Goal: Transaction & Acquisition: Purchase product/service

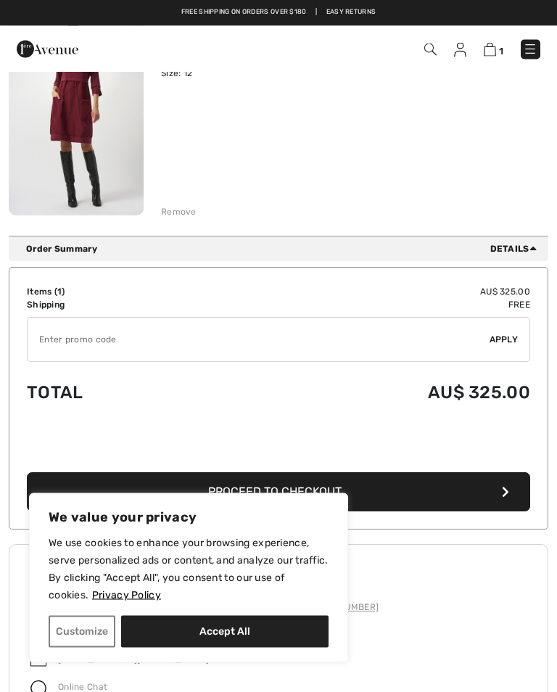
scroll to position [192, 0]
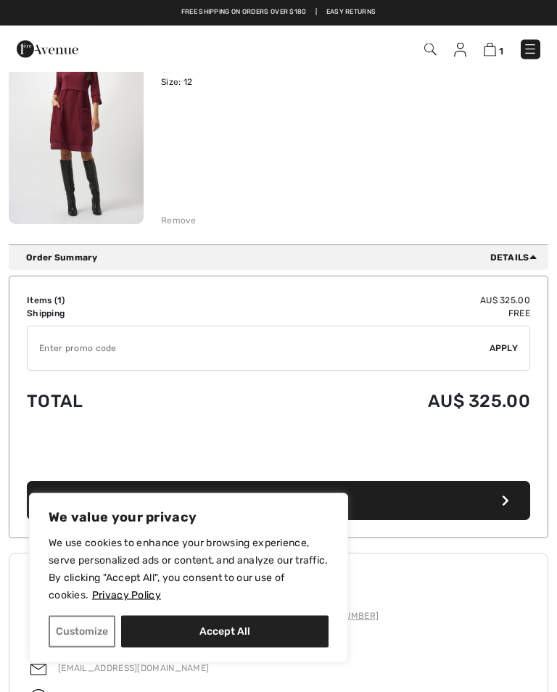
click at [181, 224] on div "Remove" at bounding box center [179, 221] width 36 height 13
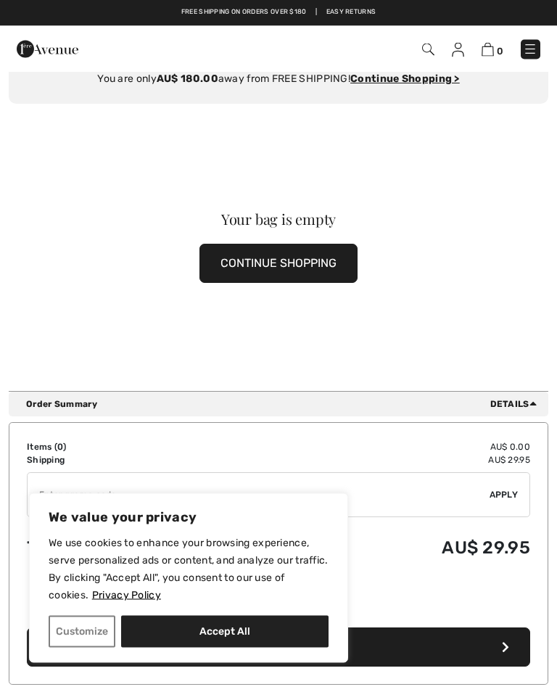
scroll to position [0, 0]
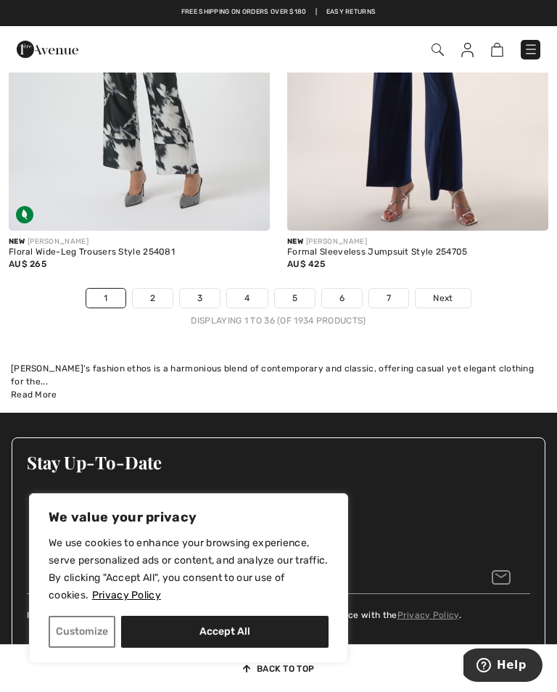
scroll to position [8788, 0]
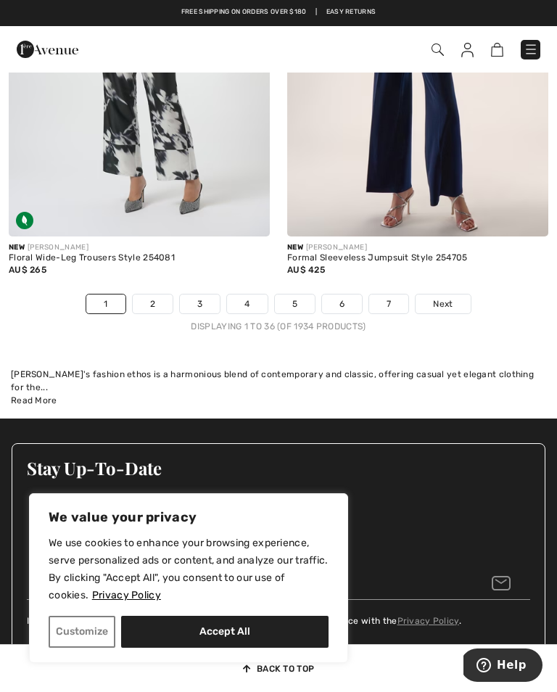
click at [156, 303] on link "2" at bounding box center [153, 304] width 40 height 19
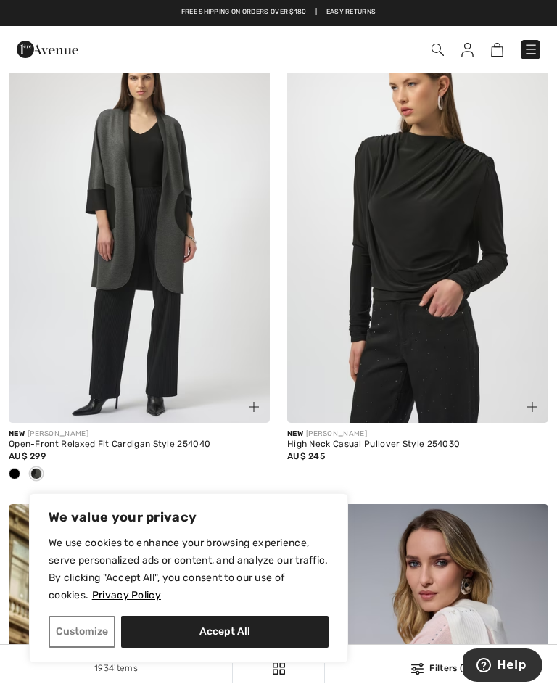
scroll to position [6282, 0]
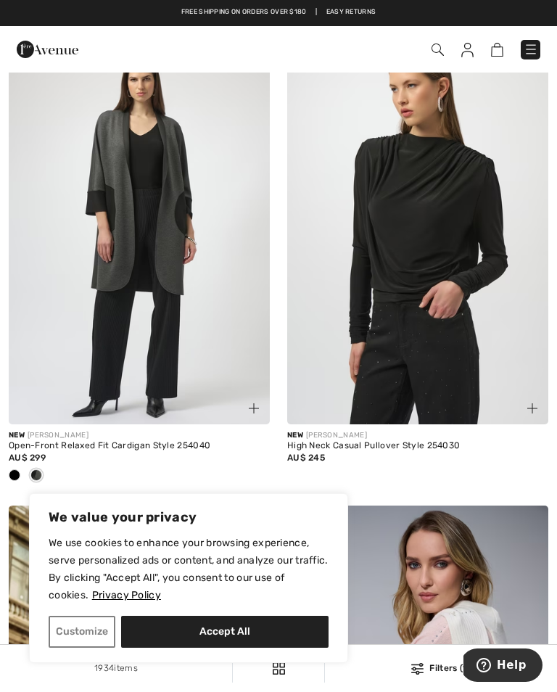
click at [157, 280] on img at bounding box center [139, 229] width 261 height 392
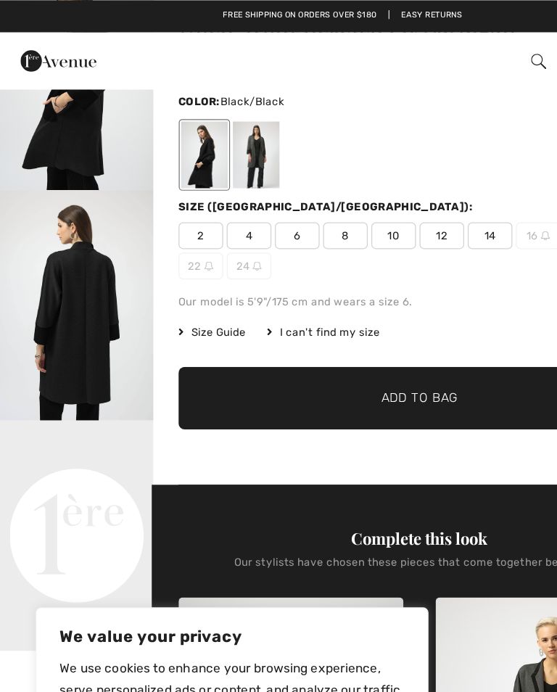
scroll to position [103, 0]
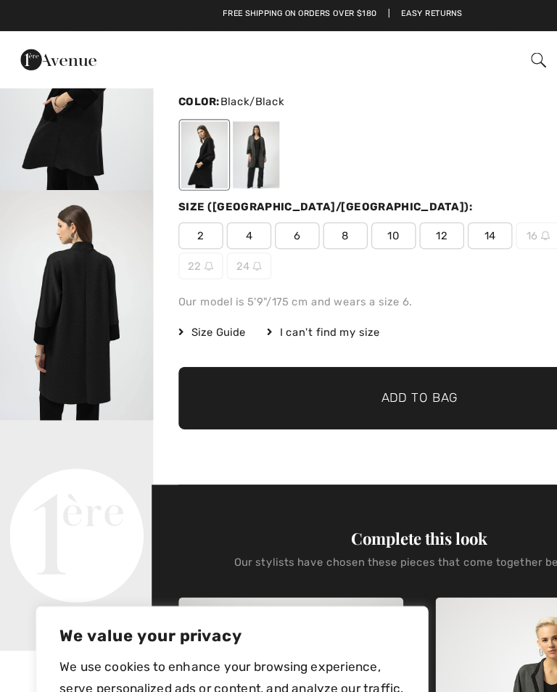
click at [211, 123] on div at bounding box center [208, 126] width 38 height 54
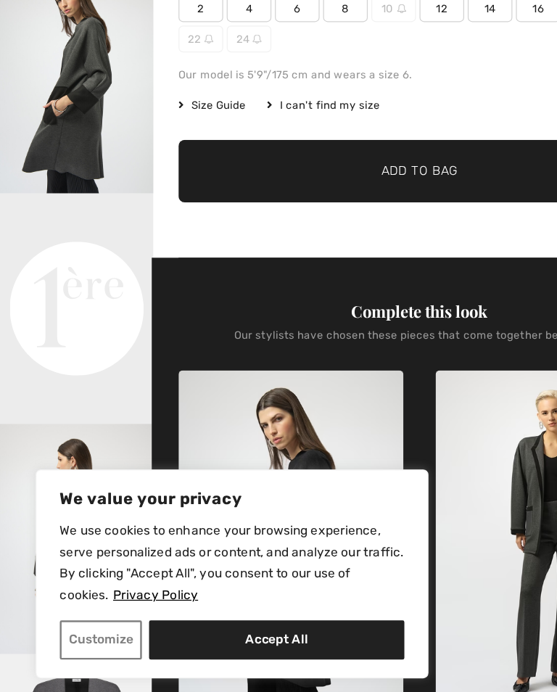
scroll to position [177, 0]
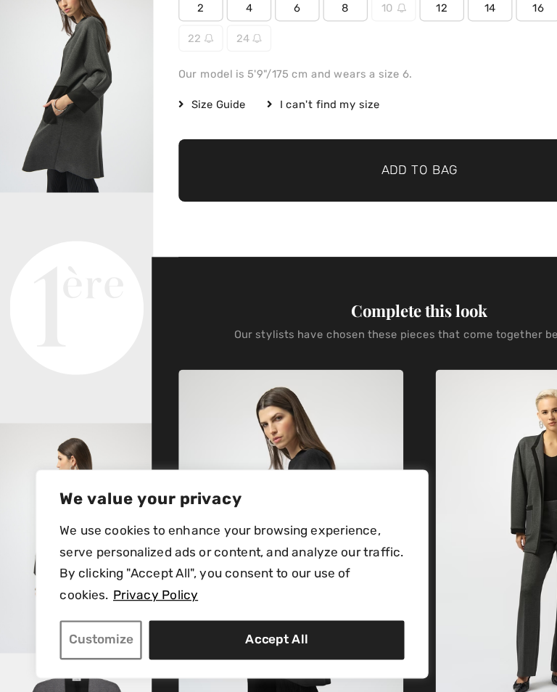
click at [86, 269] on video "Your browser does not support the video tag." at bounding box center [62, 300] width 125 height 62
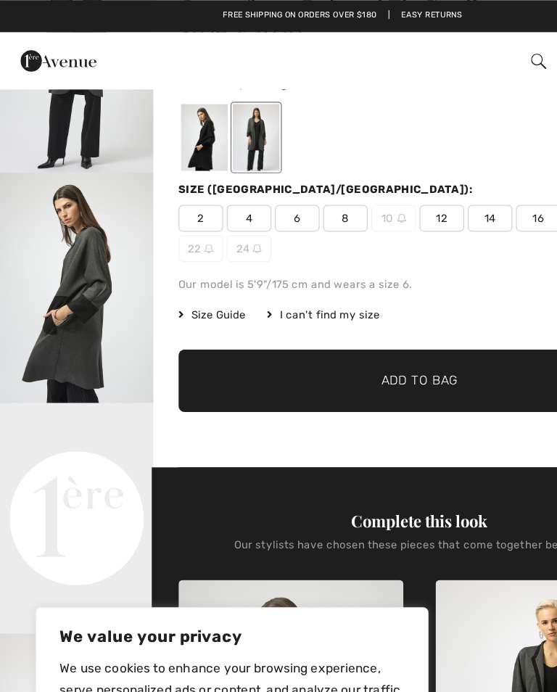
scroll to position [118, 0]
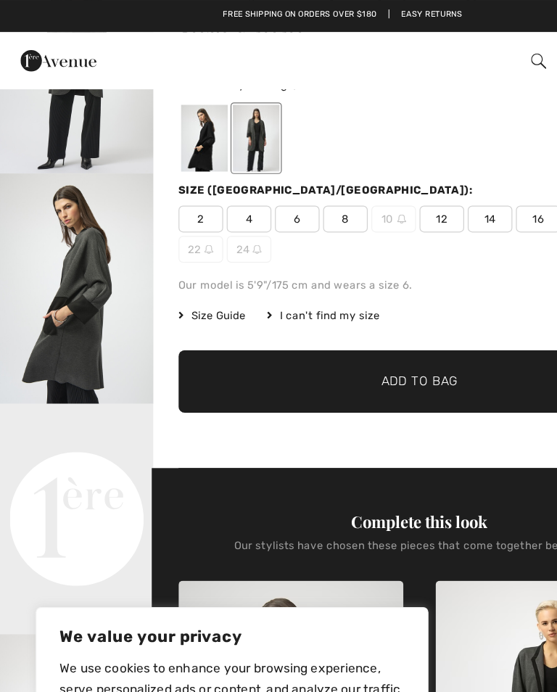
click at [285, 175] on span "8" at bounding box center [281, 178] width 36 height 22
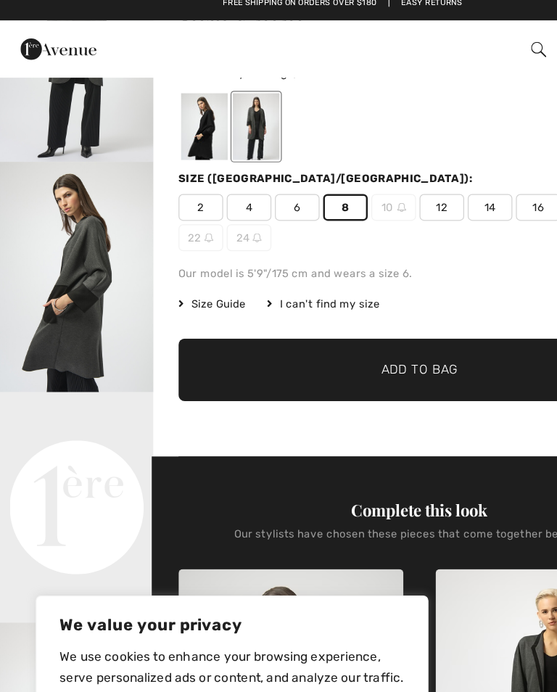
click at [355, 171] on span "12" at bounding box center [359, 178] width 36 height 22
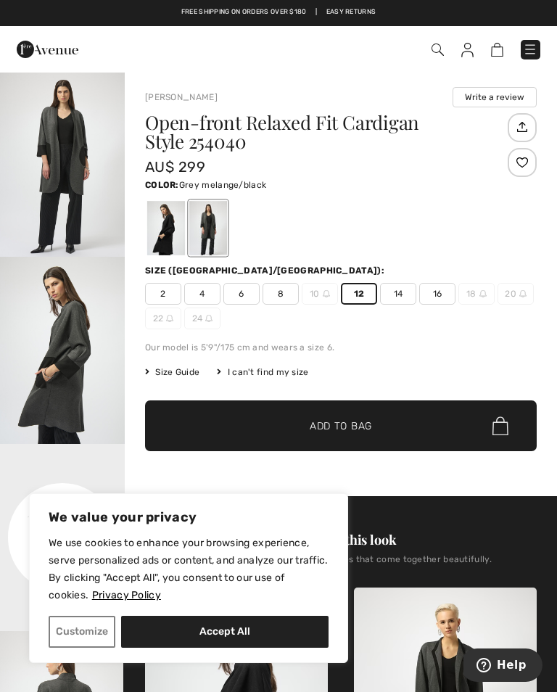
scroll to position [0, 0]
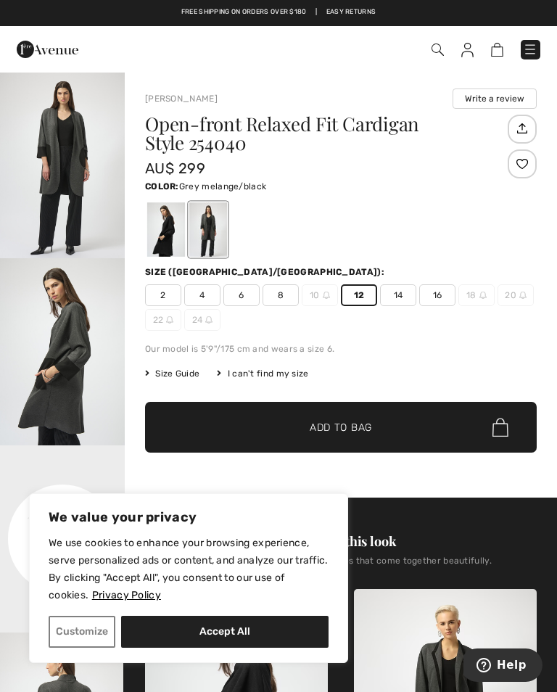
click at [285, 297] on span "8" at bounding box center [281, 296] width 36 height 22
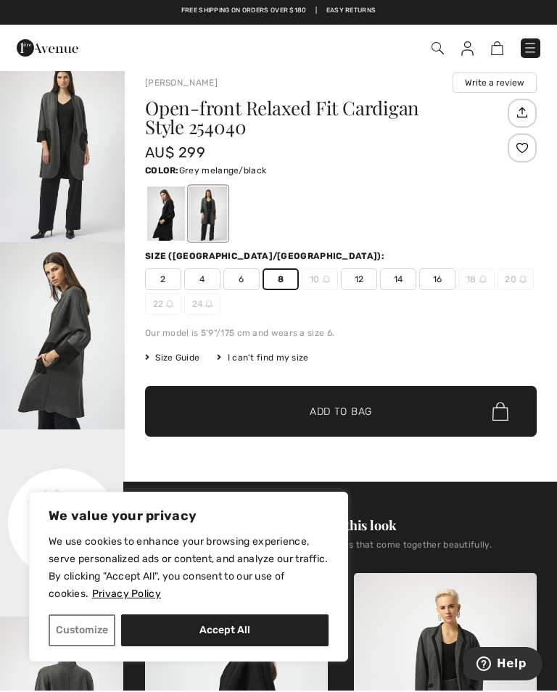
scroll to position [17, 0]
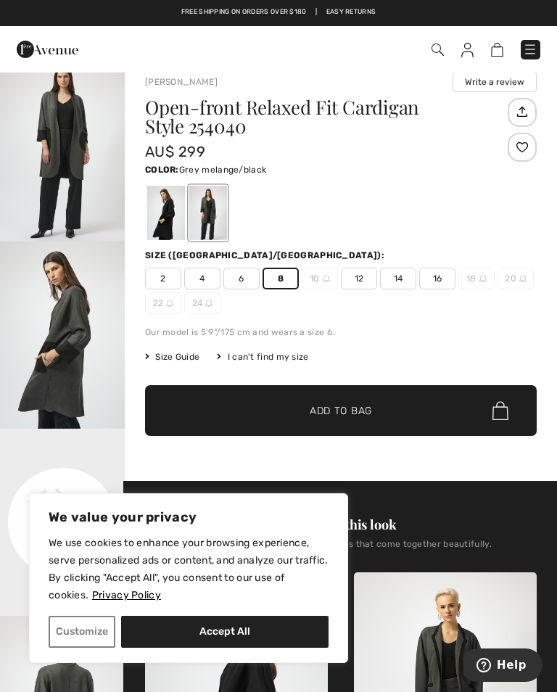
click at [364, 278] on span "12" at bounding box center [359, 279] width 36 height 22
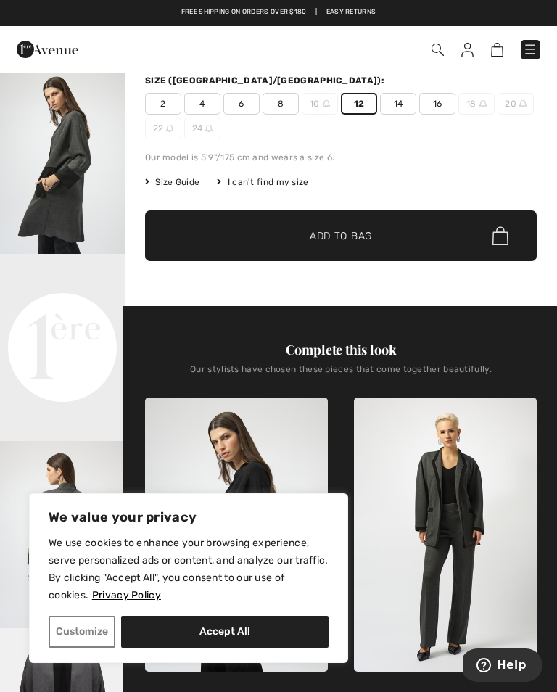
scroll to position [0, 0]
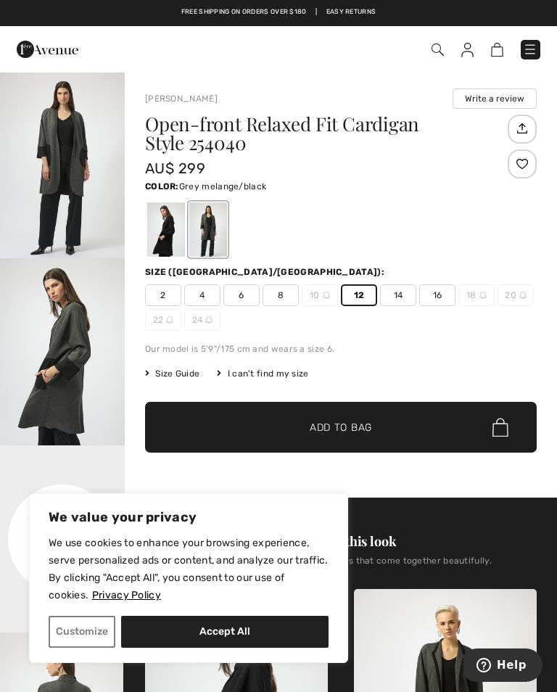
click at [497, 46] on img at bounding box center [497, 50] width 12 height 14
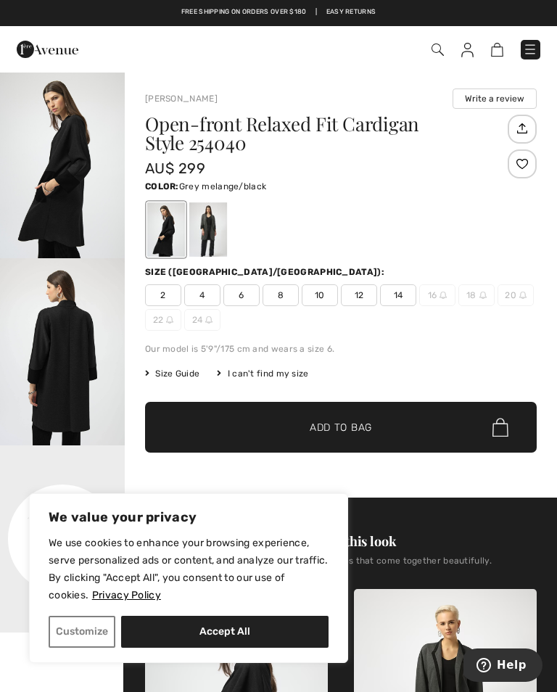
click at [209, 232] on div at bounding box center [208, 229] width 38 height 54
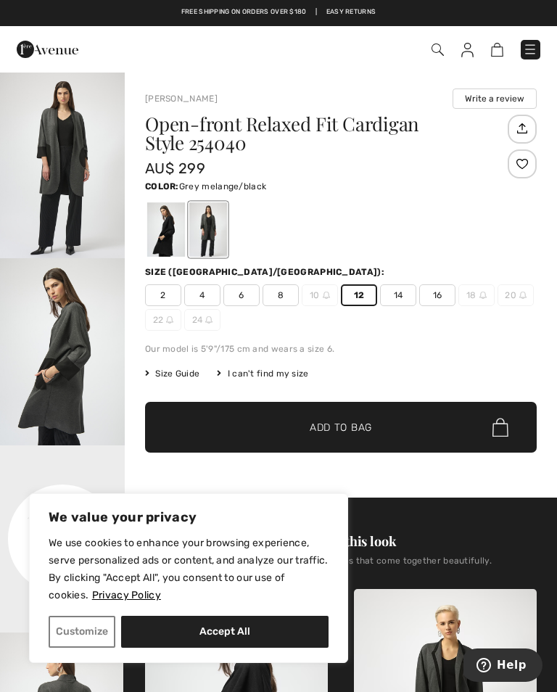
click at [353, 295] on span "12" at bounding box center [359, 296] width 36 height 22
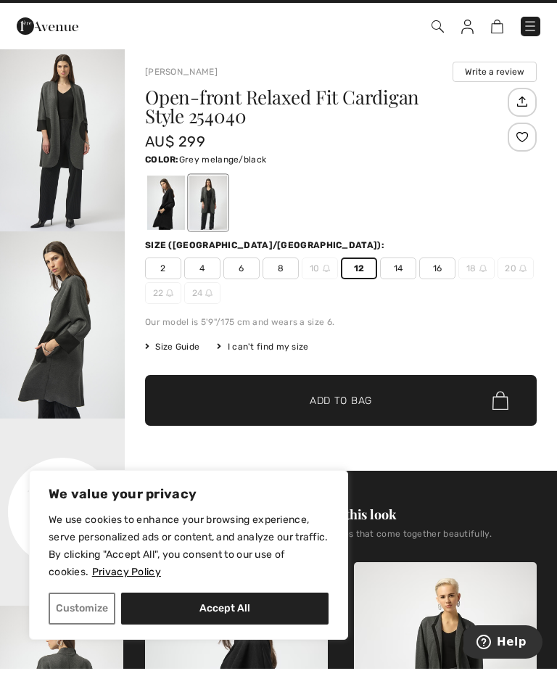
scroll to position [41, 0]
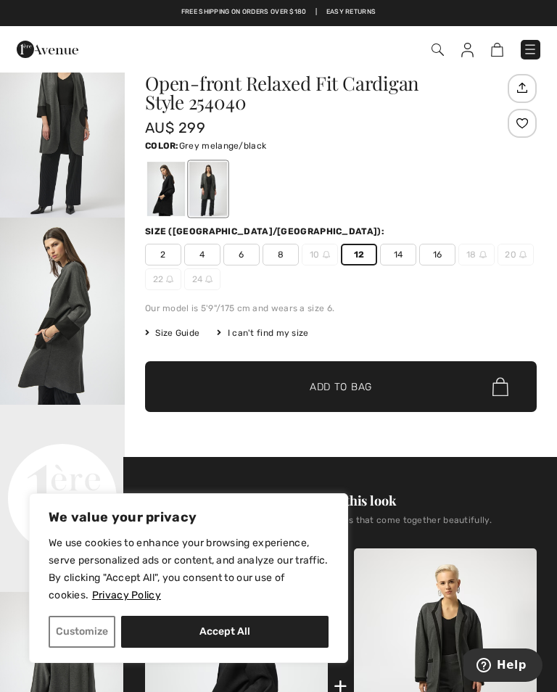
click at [347, 382] on span "Add to Bag" at bounding box center [341, 387] width 62 height 15
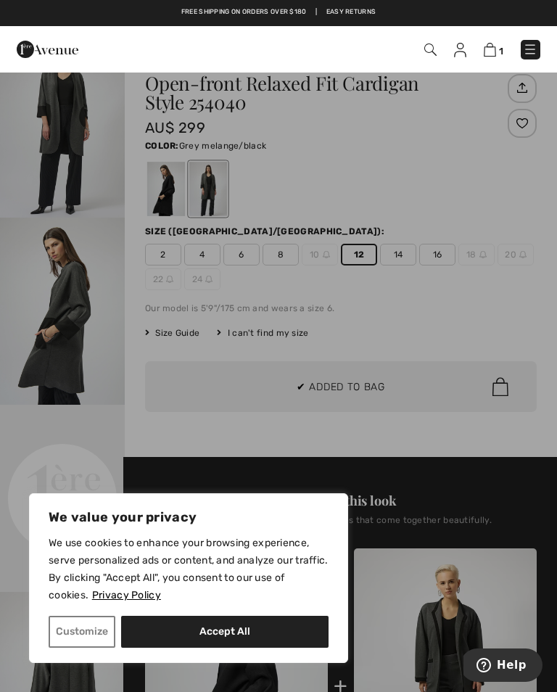
click at [332, 382] on div at bounding box center [278, 346] width 557 height 692
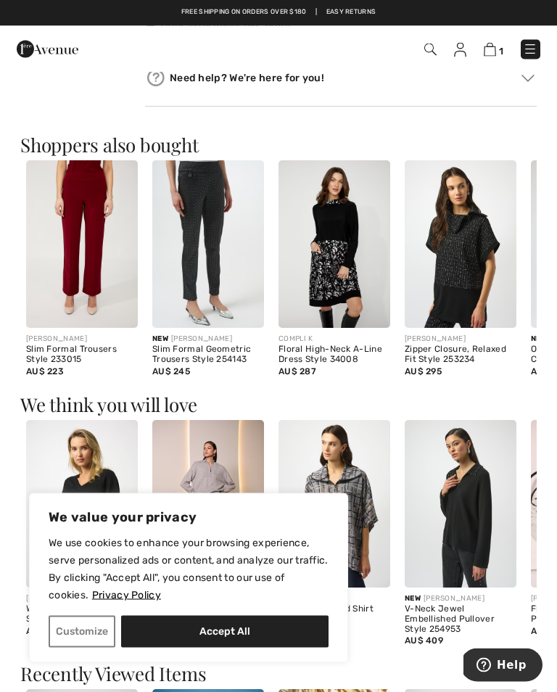
scroll to position [1108, 0]
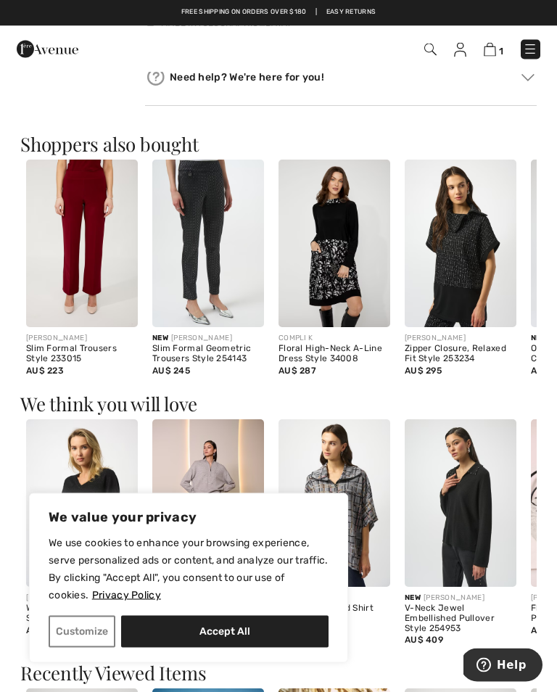
click at [472, 263] on img at bounding box center [461, 244] width 112 height 168
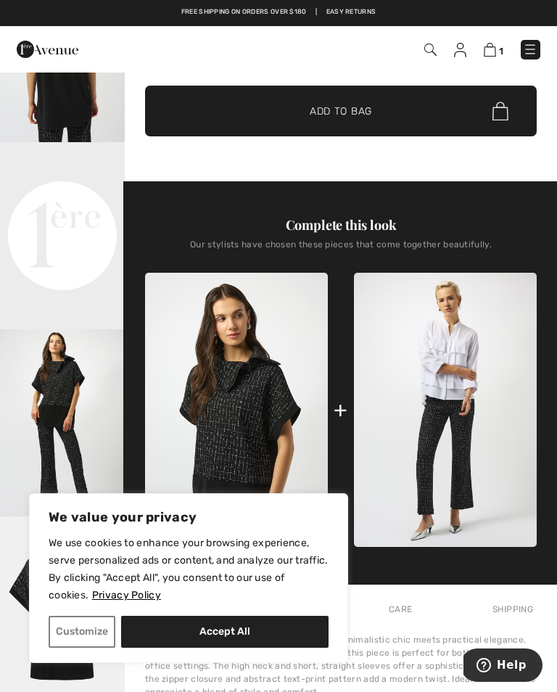
scroll to position [311, 0]
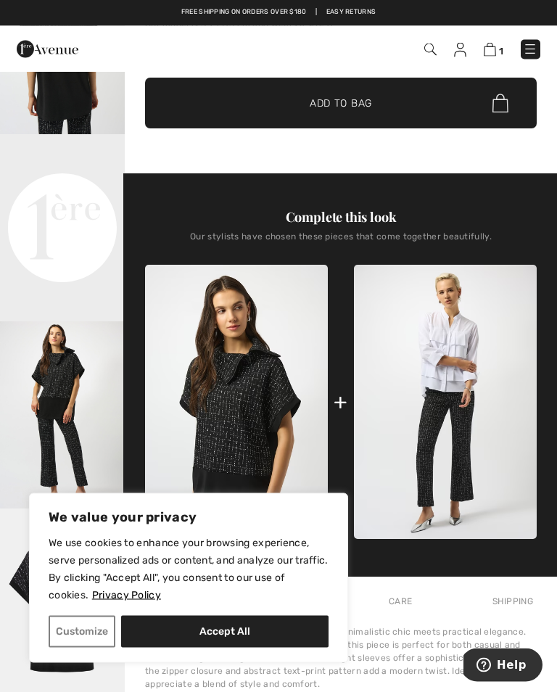
click at [62, 197] on video "Your browser does not support the video tag." at bounding box center [62, 166] width 125 height 62
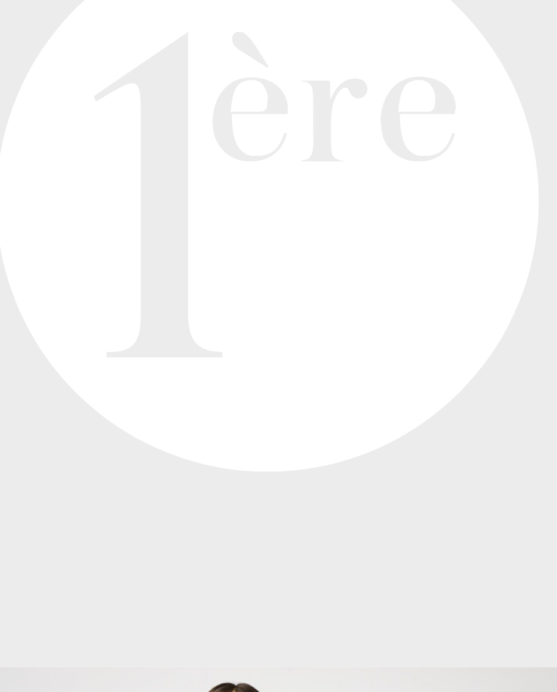
click at [99, 135] on video "Your browser does not support the video tag." at bounding box center [62, 166] width 125 height 62
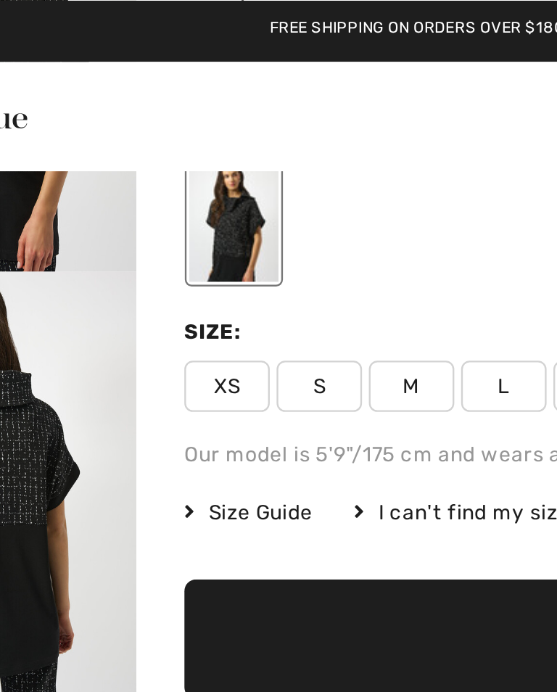
scroll to position [142, 0]
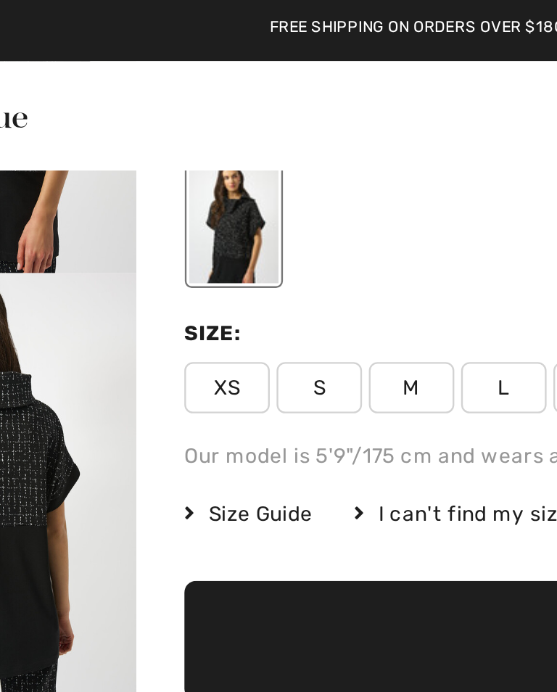
click at [224, 164] on span "M" at bounding box center [242, 165] width 36 height 22
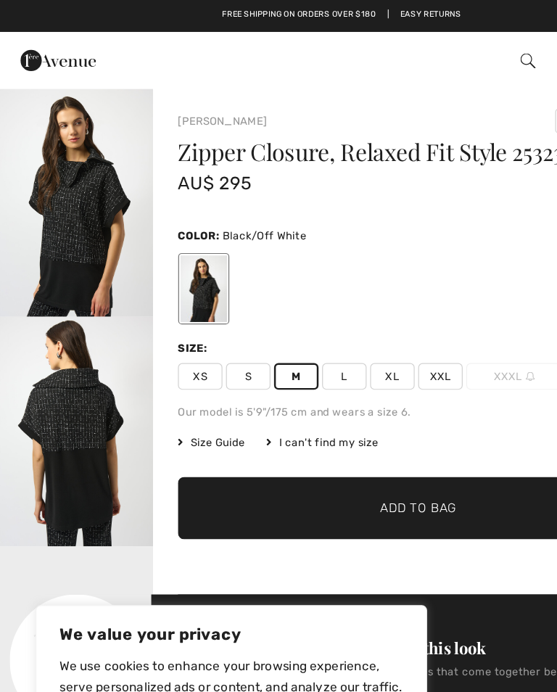
click at [332, 414] on span "Add to Bag" at bounding box center [341, 414] width 62 height 15
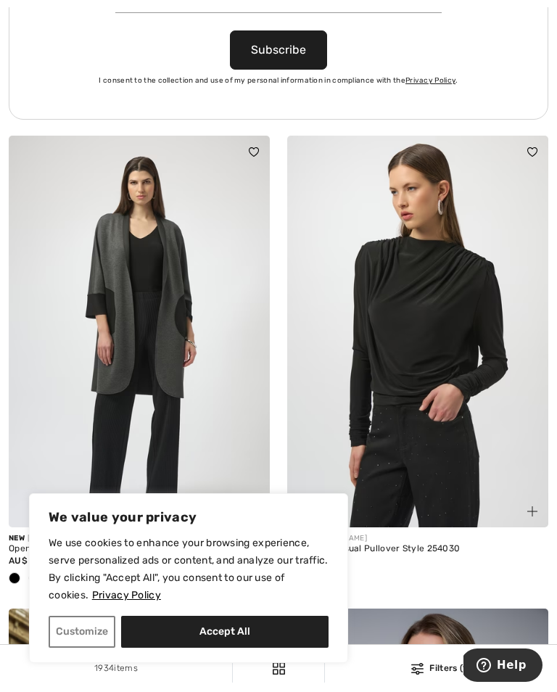
scroll to position [6317, 0]
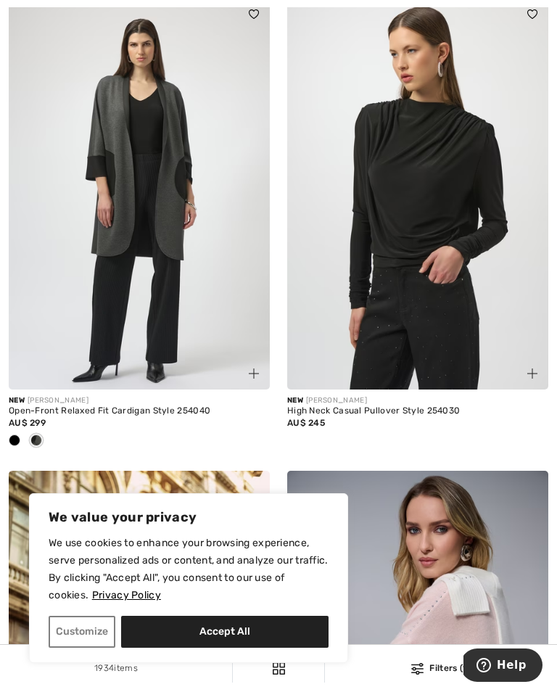
click at [208, 211] on img at bounding box center [139, 194] width 261 height 392
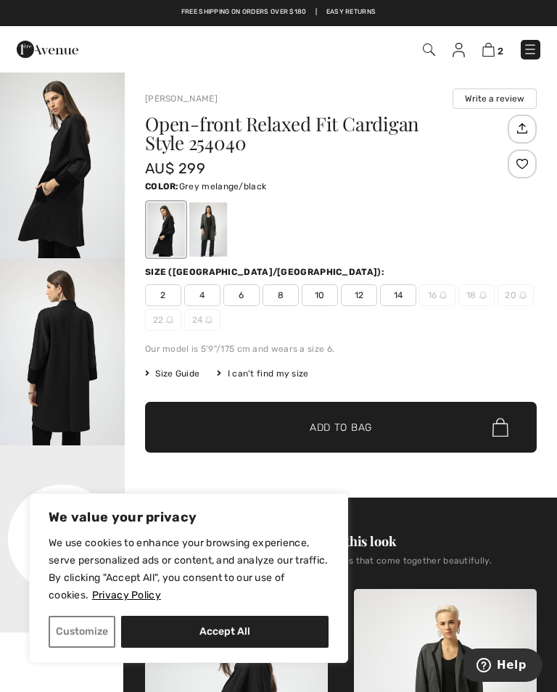
click at [221, 230] on div at bounding box center [208, 229] width 38 height 54
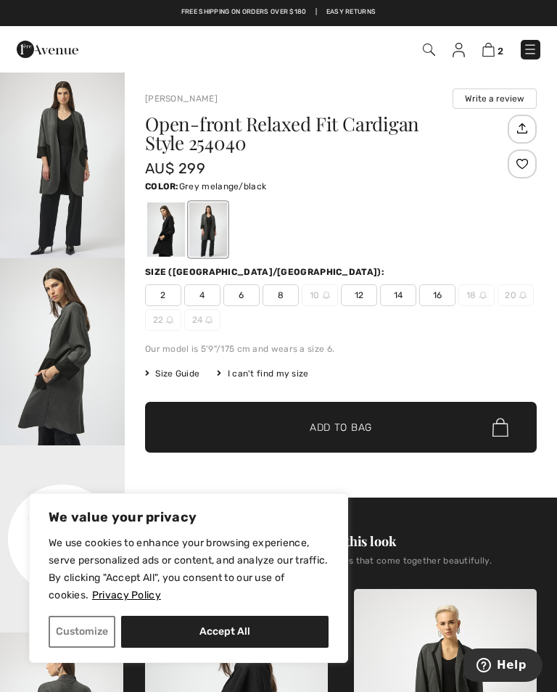
click at [284, 298] on span "8" at bounding box center [281, 296] width 36 height 22
click at [70, 213] on img "1 / 4" at bounding box center [62, 164] width 125 height 187
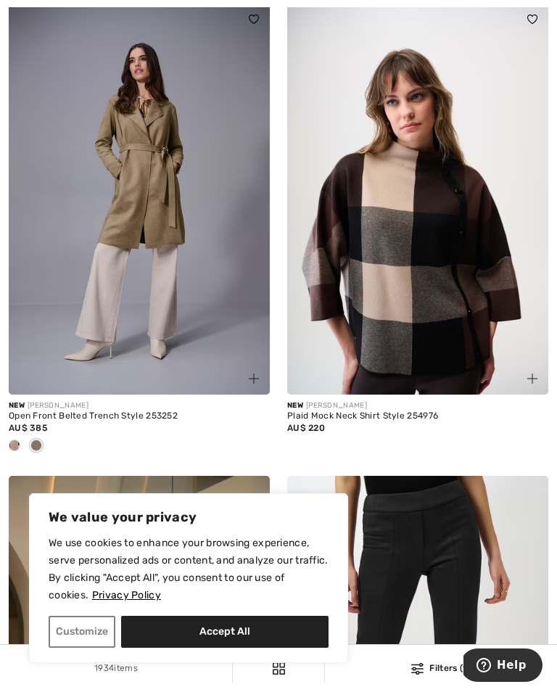
scroll to position [8215, 0]
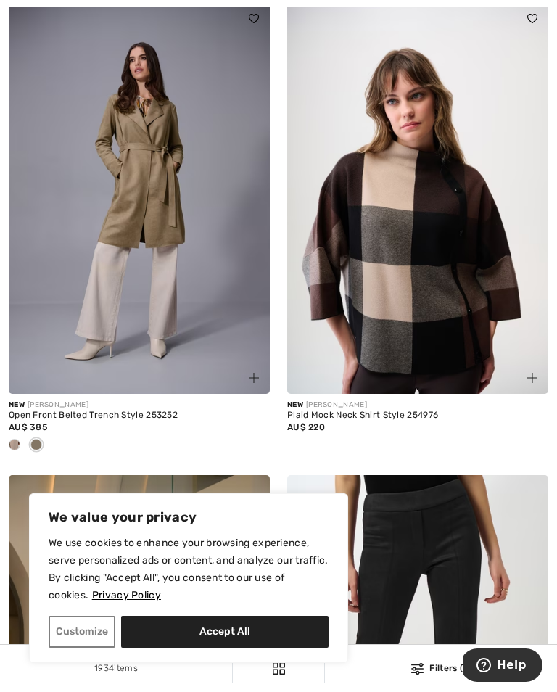
click at [448, 279] on img at bounding box center [417, 198] width 261 height 392
click at [454, 259] on img at bounding box center [417, 198] width 261 height 392
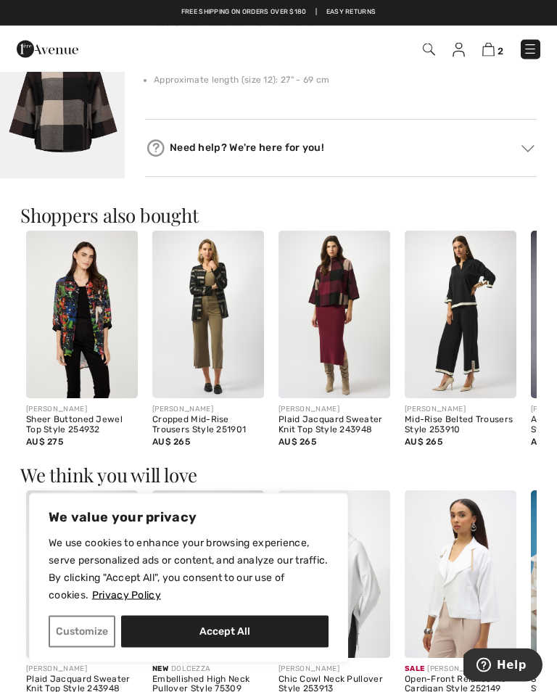
scroll to position [998, 0]
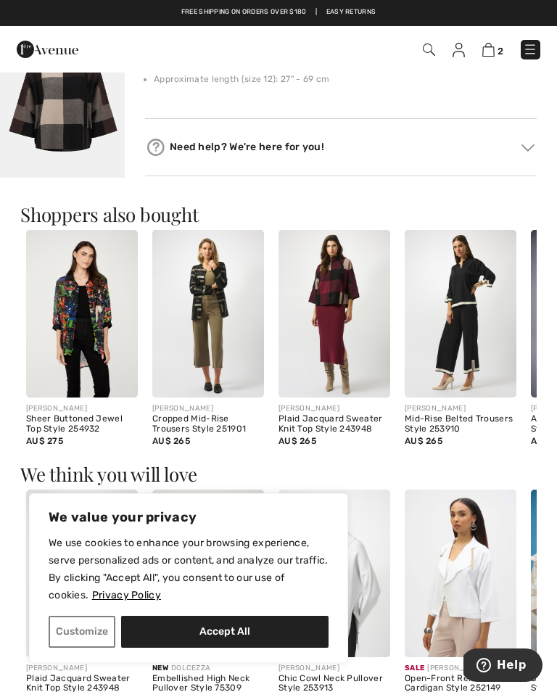
click at [347, 298] on img at bounding box center [335, 314] width 112 height 168
click at [343, 282] on img at bounding box center [335, 314] width 112 height 168
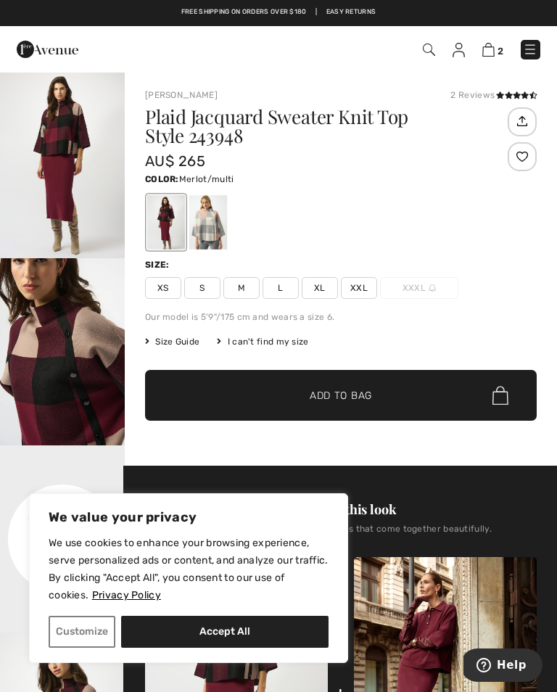
click at [69, 168] on img "1 / 5" at bounding box center [62, 164] width 125 height 187
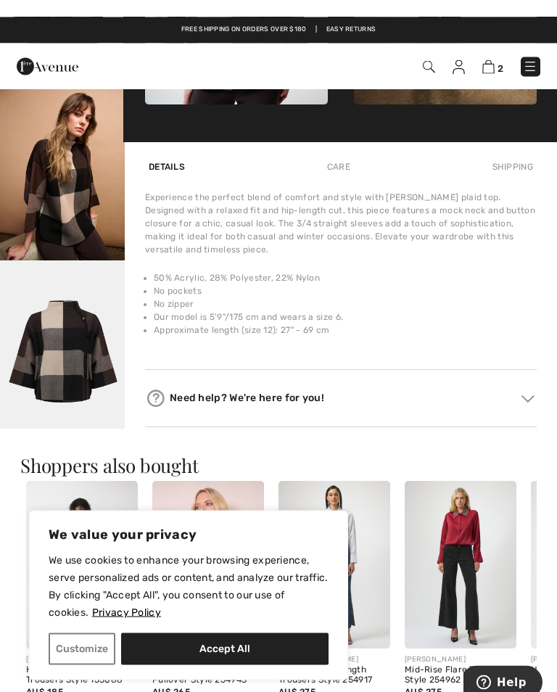
scroll to position [746, 0]
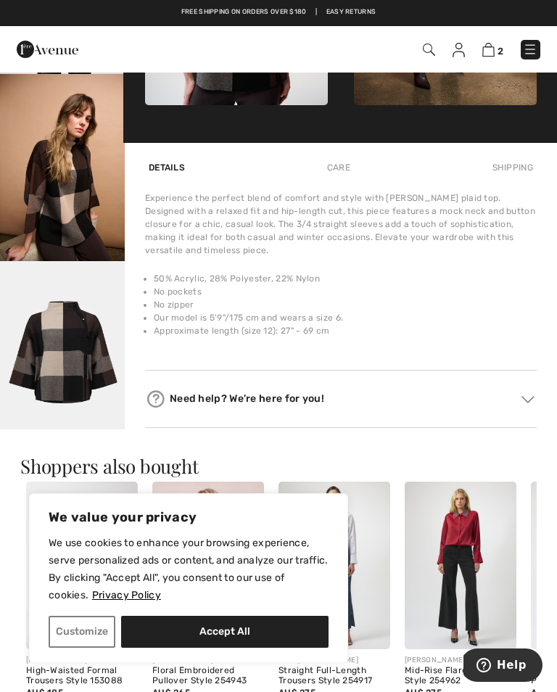
click at [78, 359] on img "6 / 6" at bounding box center [62, 354] width 125 height 187
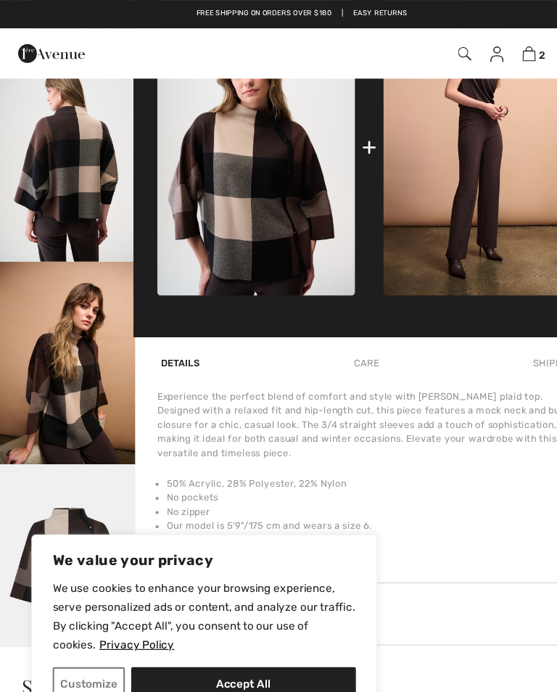
scroll to position [578, 0]
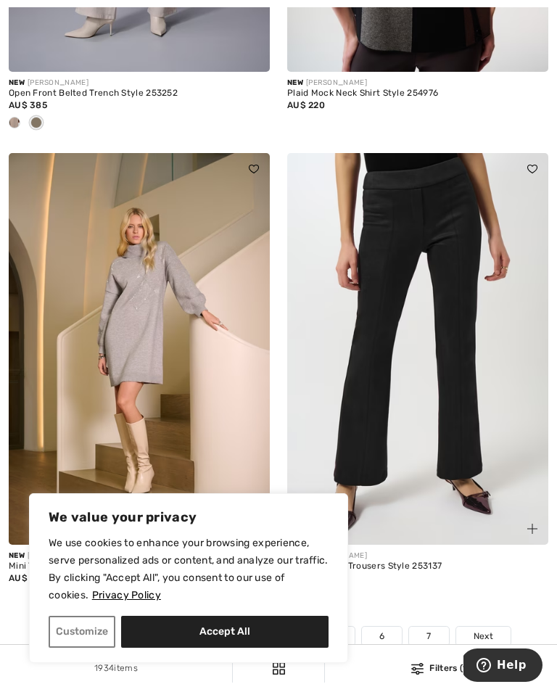
scroll to position [8542, 0]
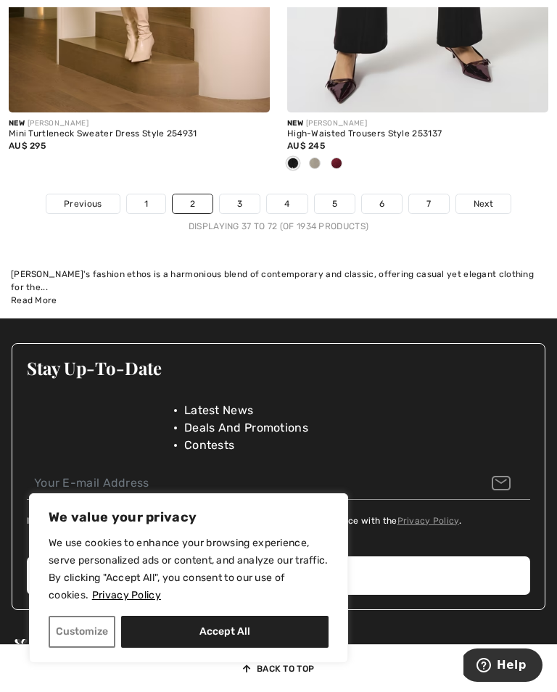
click at [242, 213] on link "3" at bounding box center [240, 204] width 40 height 19
click at [243, 195] on link "3" at bounding box center [240, 204] width 40 height 19
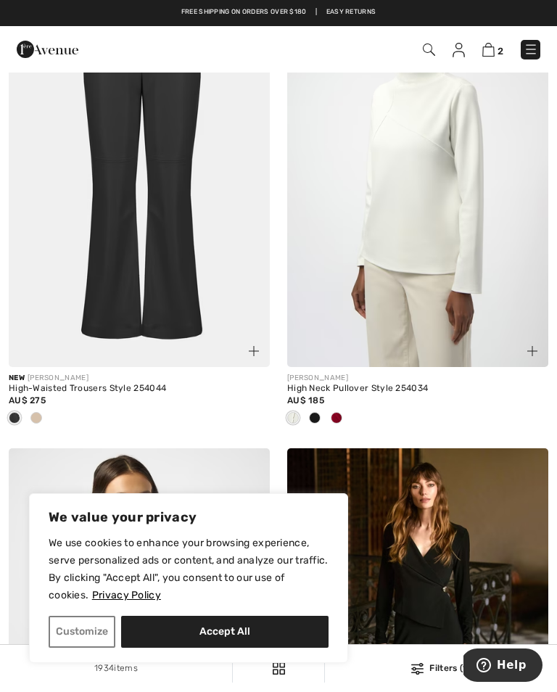
scroll to position [840, 0]
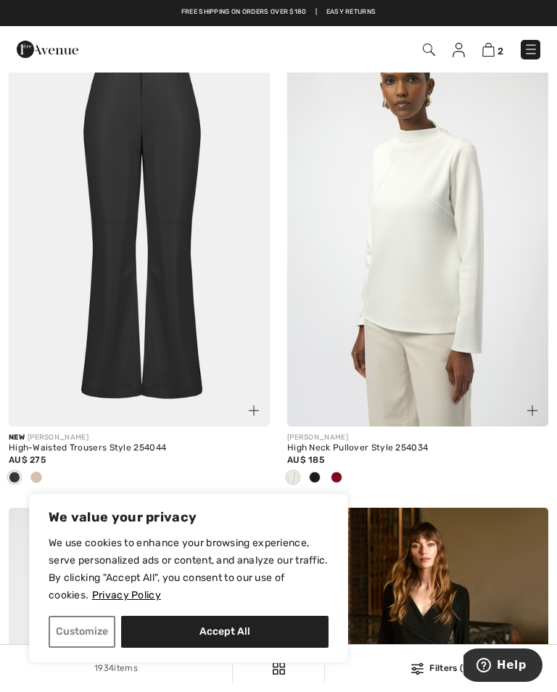
click at [432, 256] on img at bounding box center [417, 231] width 261 height 392
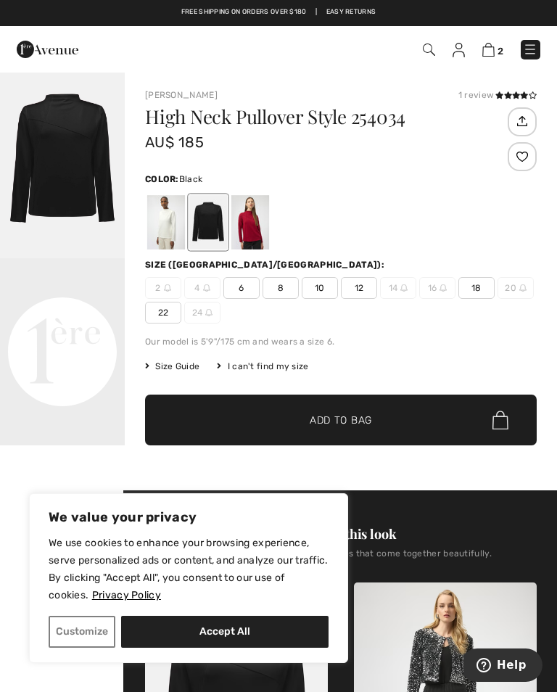
click at [65, 321] on video "Your browser does not support the video tag." at bounding box center [62, 289] width 125 height 62
click at [208, 223] on div at bounding box center [208, 222] width 38 height 54
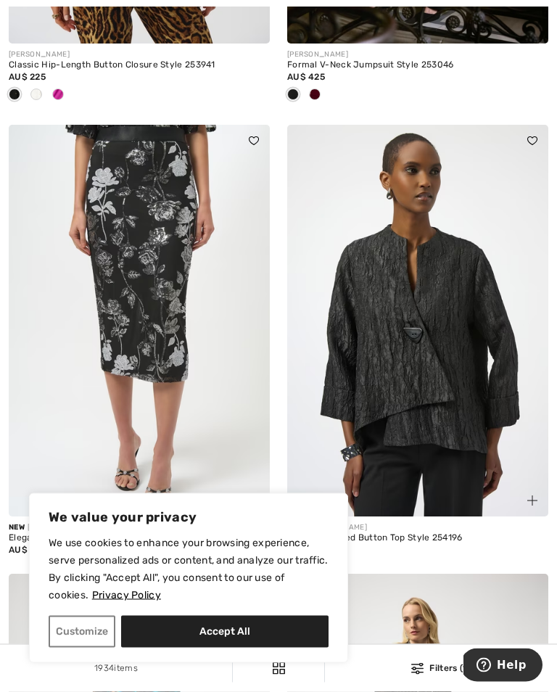
scroll to position [1697, 0]
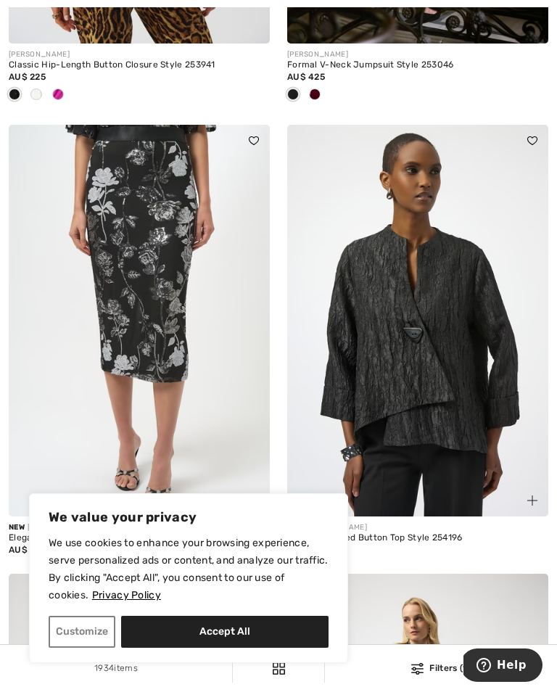
click at [473, 385] on img at bounding box center [417, 321] width 261 height 392
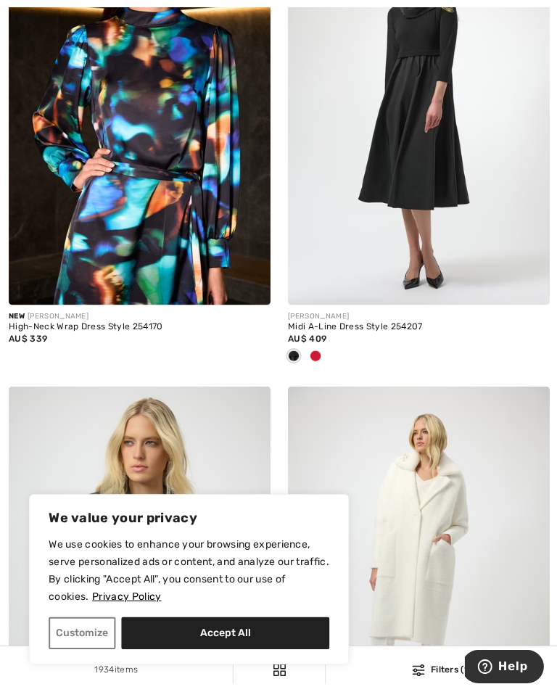
scroll to position [4269, 0]
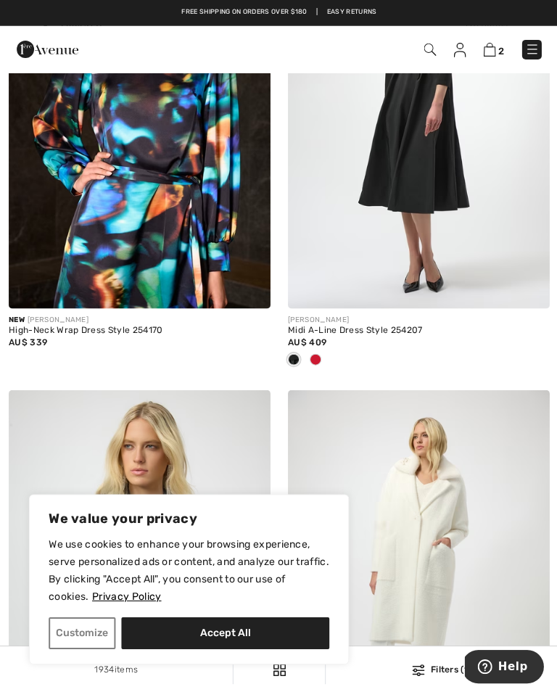
click at [443, 187] on img at bounding box center [417, 113] width 261 height 392
click at [453, 152] on img at bounding box center [417, 113] width 261 height 392
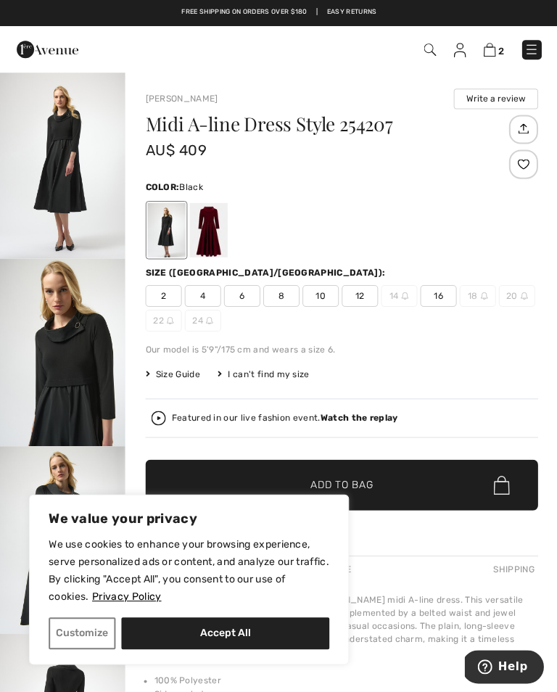
click at [73, 162] on img "1 / 5" at bounding box center [62, 164] width 125 height 187
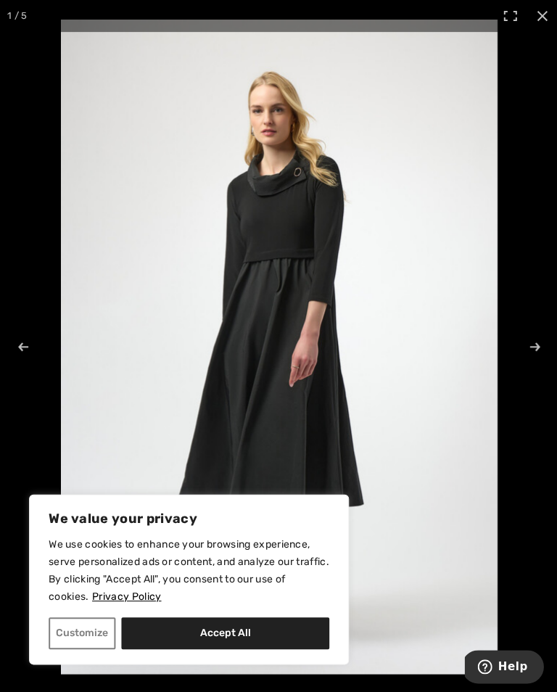
click at [211, 639] on button "Accept All" at bounding box center [225, 632] width 208 height 32
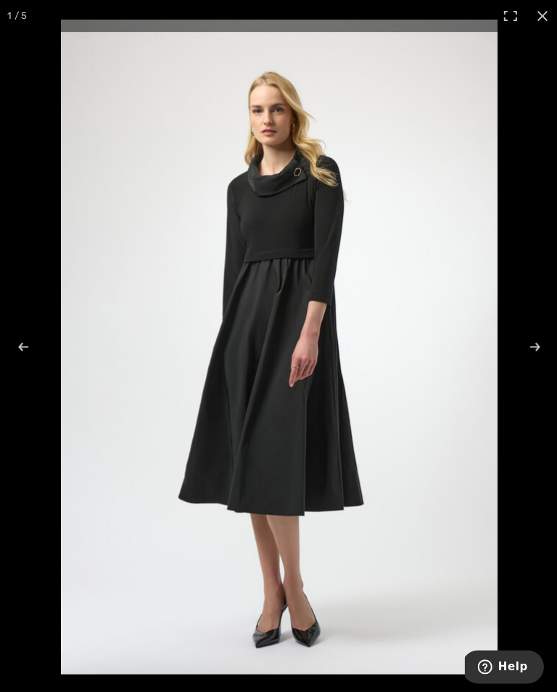
checkbox input "true"
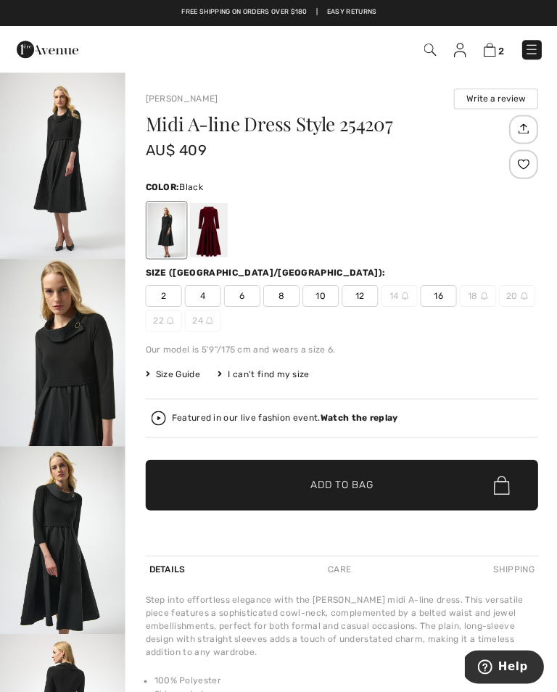
click at [360, 300] on span "12" at bounding box center [359, 296] width 36 height 22
click at [212, 234] on div at bounding box center [208, 229] width 38 height 54
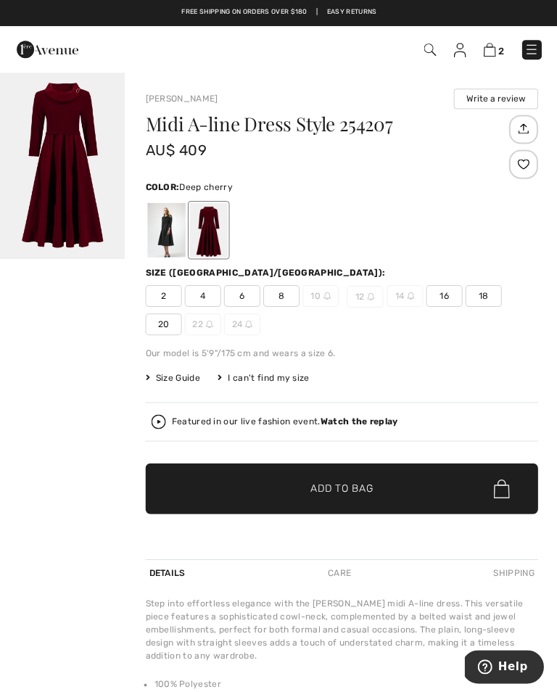
click at [80, 169] on img "1 / 1" at bounding box center [62, 164] width 125 height 187
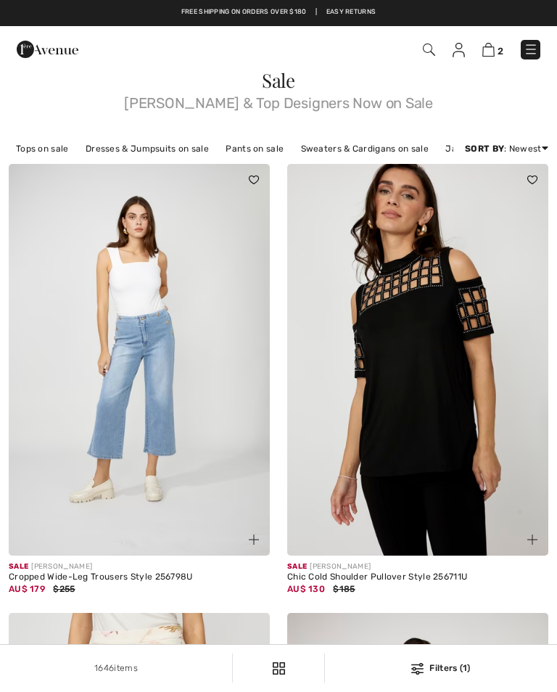
checkbox input "true"
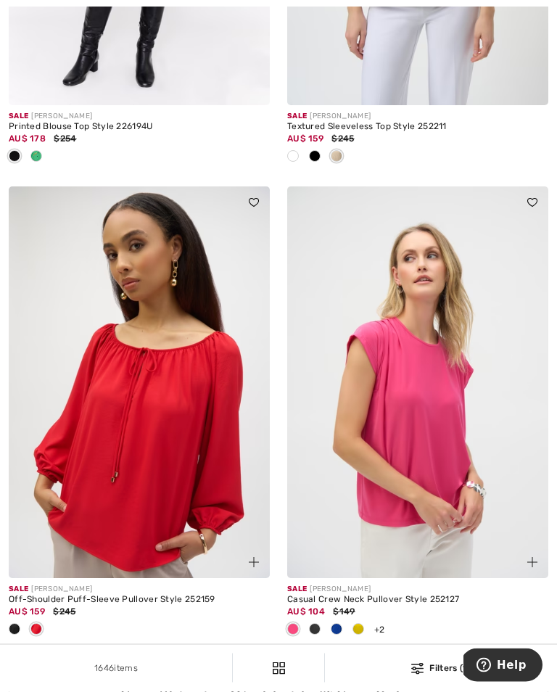
scroll to position [2272, 0]
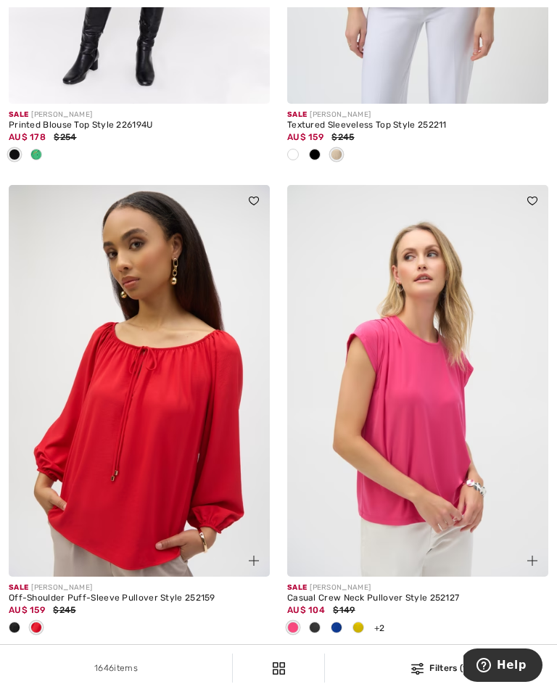
click at [435, 434] on img at bounding box center [417, 381] width 261 height 392
click at [436, 412] on img at bounding box center [417, 381] width 261 height 392
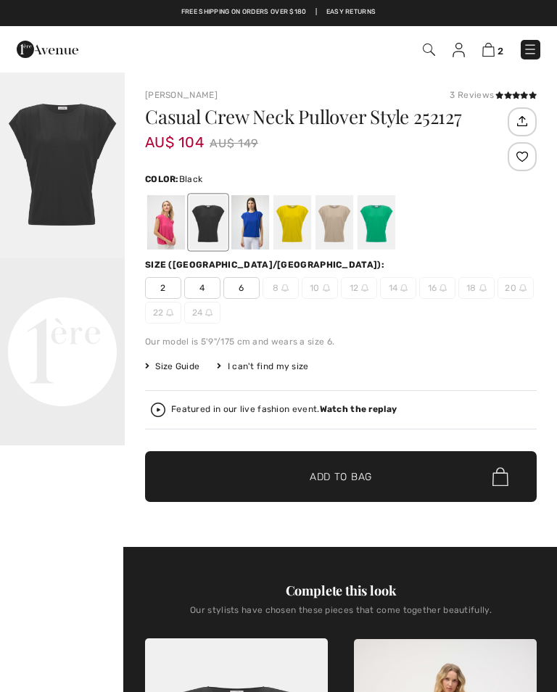
checkbox input "true"
click at [162, 221] on div at bounding box center [166, 222] width 38 height 54
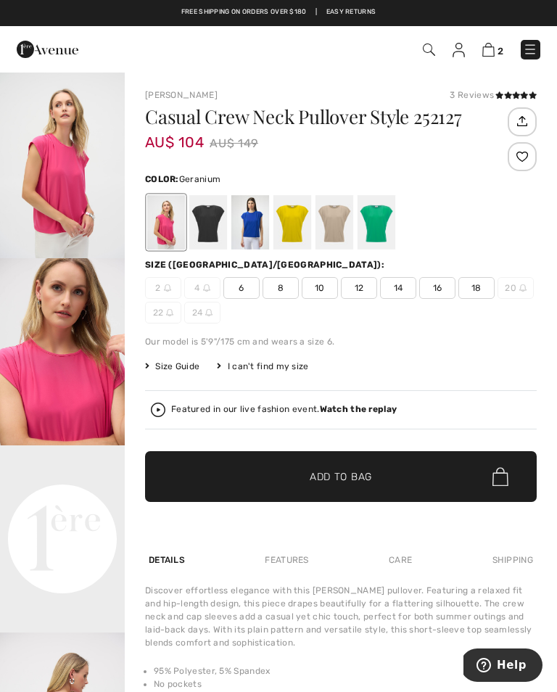
click at [299, 218] on div at bounding box center [293, 222] width 38 height 54
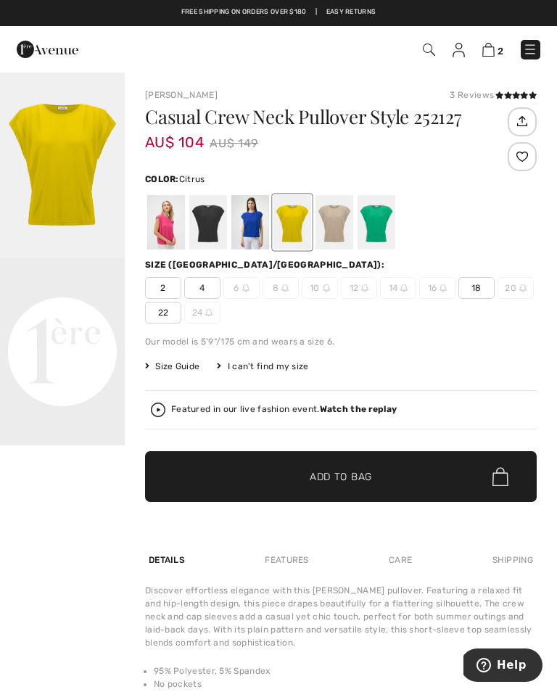
click at [337, 220] on div at bounding box center [335, 222] width 38 height 54
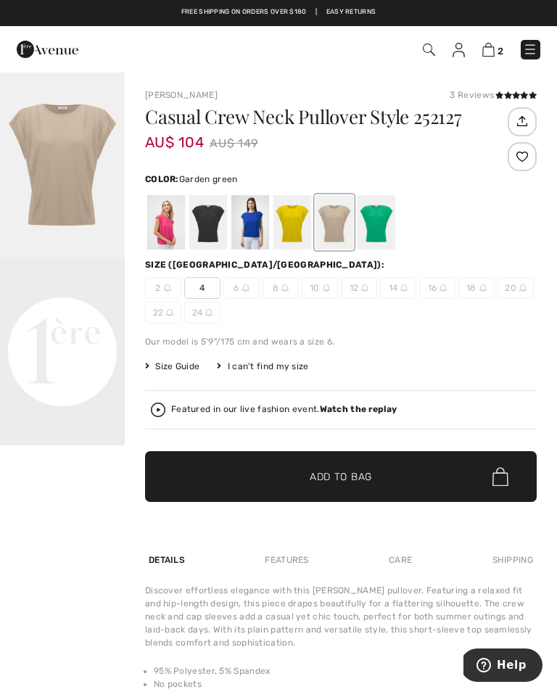
click at [389, 218] on div at bounding box center [377, 222] width 38 height 54
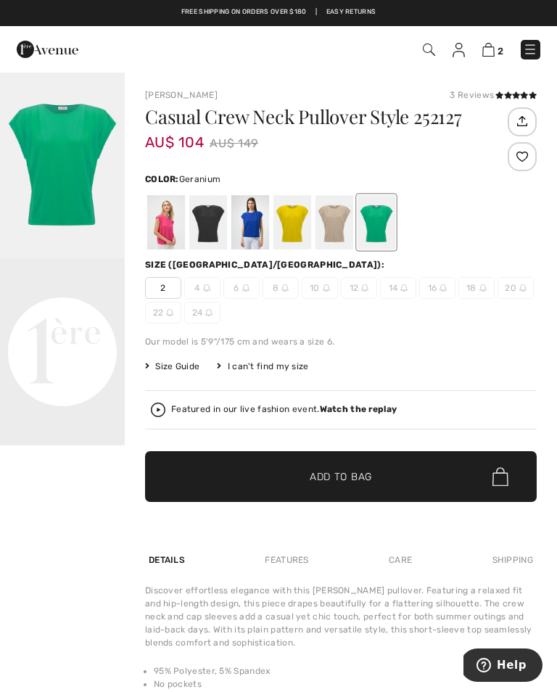
click at [165, 228] on div at bounding box center [166, 222] width 38 height 54
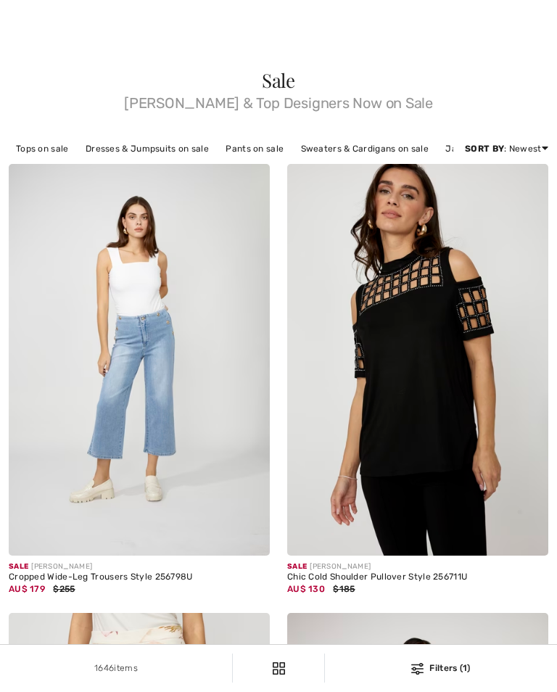
checkbox input "true"
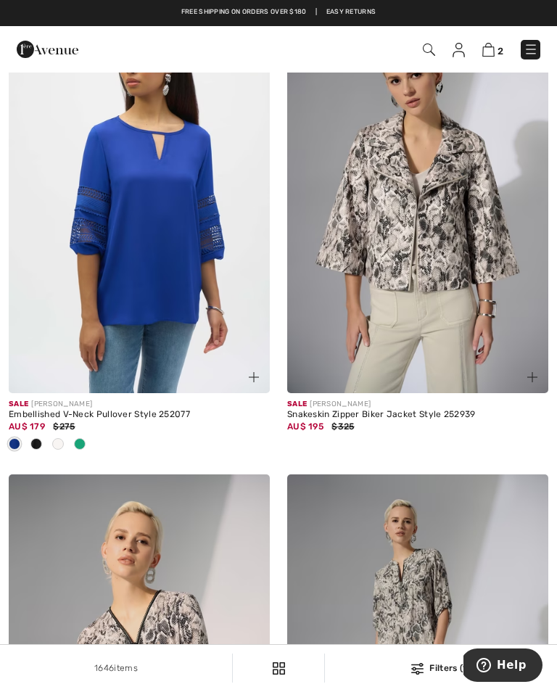
scroll to position [3493, 0]
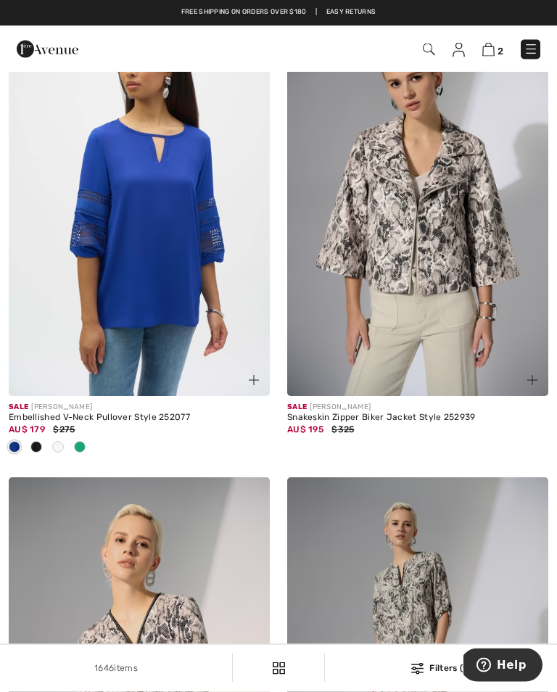
click at [462, 240] on img at bounding box center [417, 201] width 261 height 392
click at [462, 241] on img at bounding box center [417, 201] width 261 height 392
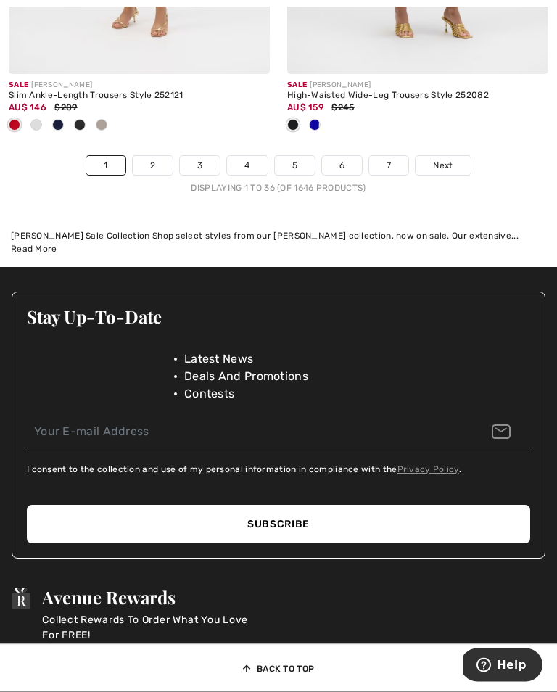
scroll to position [8712, 0]
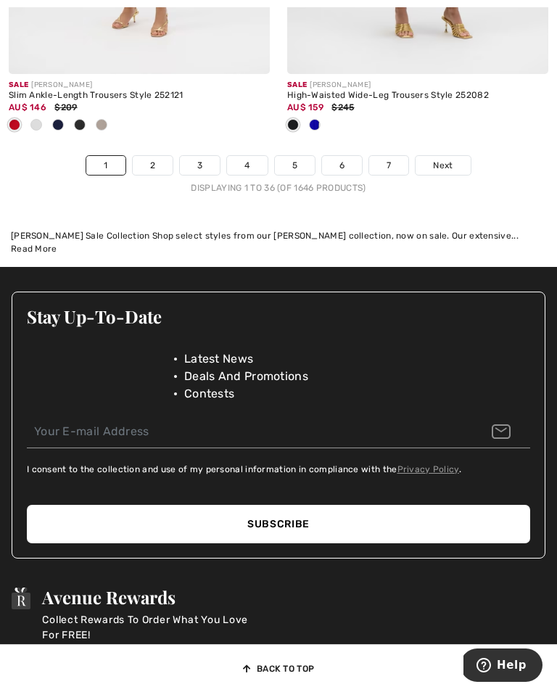
click at [155, 169] on link "2" at bounding box center [153, 165] width 40 height 19
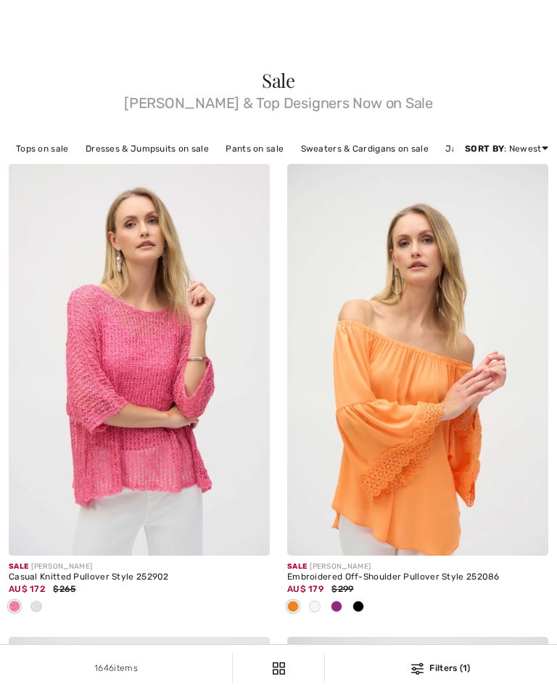
checkbox input "true"
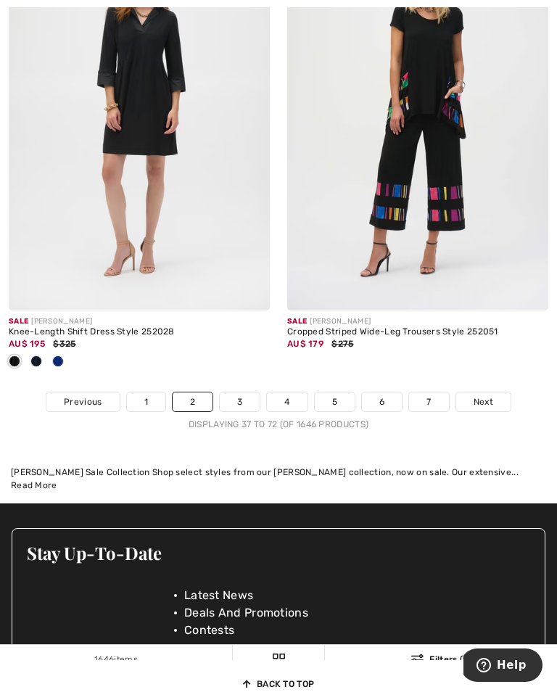
scroll to position [8630, 0]
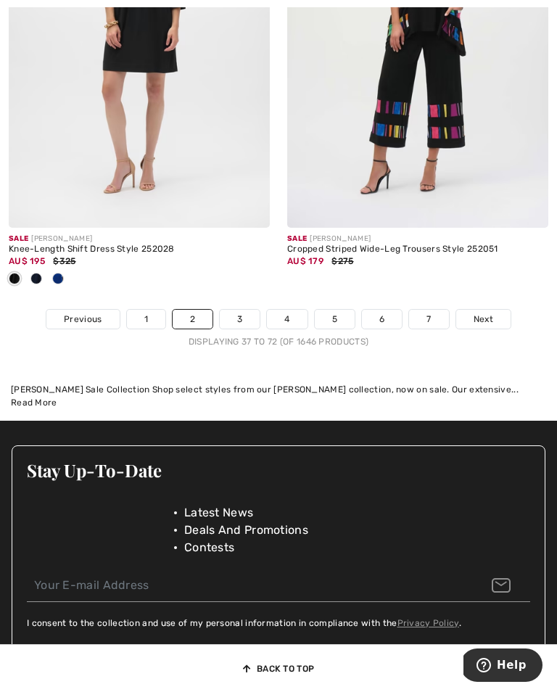
click at [229, 329] on link "3" at bounding box center [240, 319] width 40 height 19
click at [247, 310] on link "3" at bounding box center [240, 319] width 40 height 19
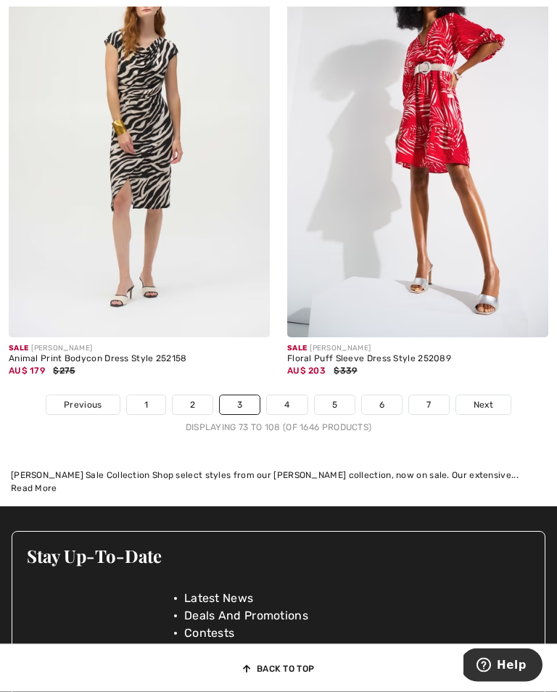
scroll to position [8401, 0]
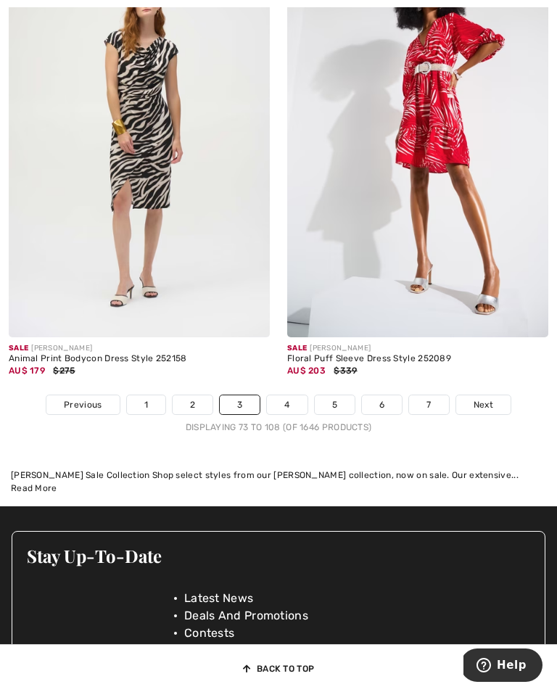
click at [291, 414] on link "4" at bounding box center [287, 405] width 40 height 19
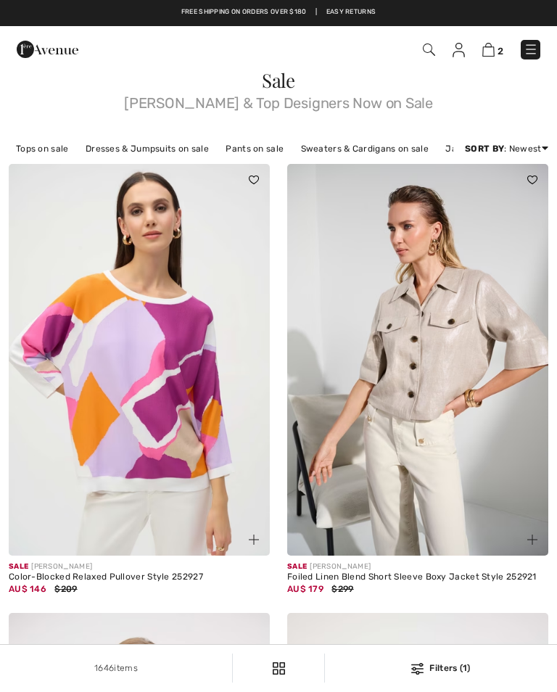
checkbox input "true"
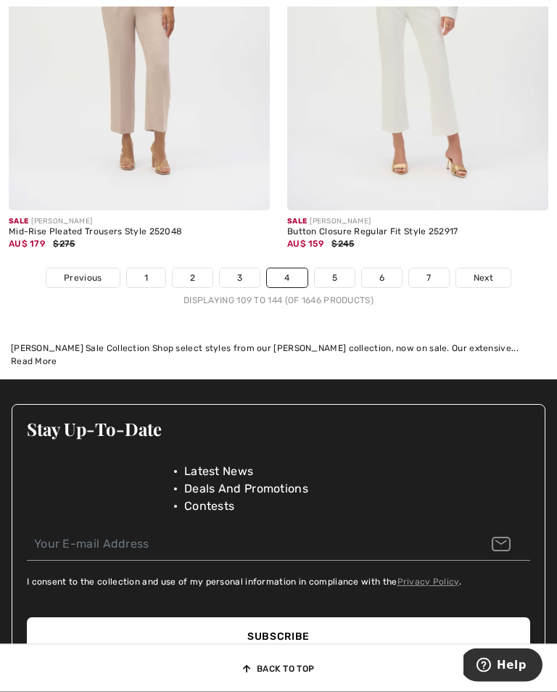
scroll to position [8432, 0]
click at [341, 282] on link "5" at bounding box center [335, 278] width 40 height 19
click at [333, 269] on link "5" at bounding box center [335, 278] width 40 height 19
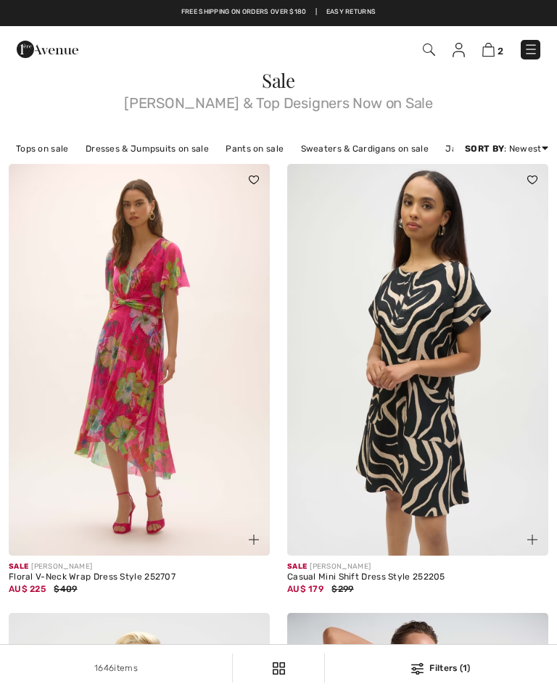
checkbox input "true"
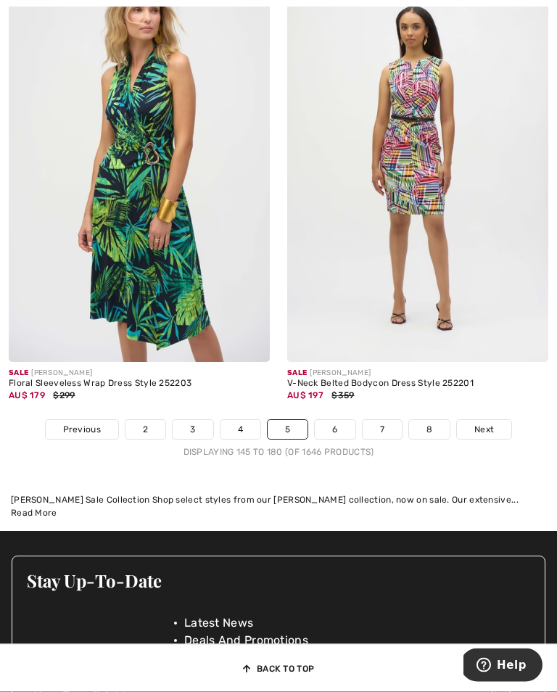
scroll to position [8209, 0]
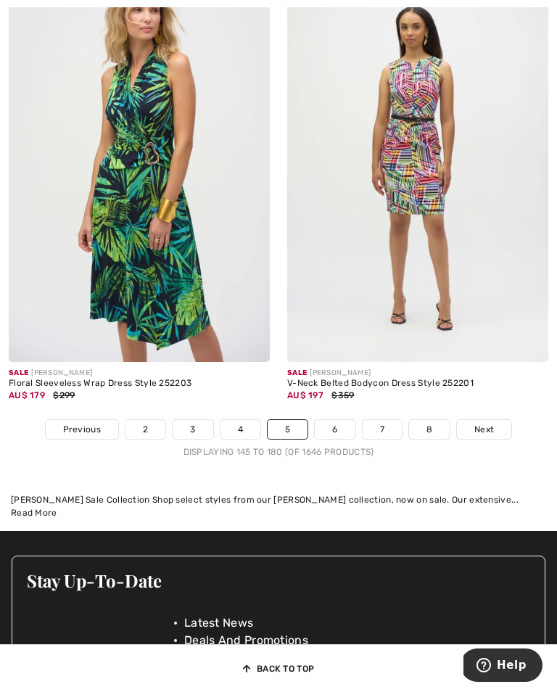
click at [340, 439] on link "6" at bounding box center [335, 429] width 40 height 19
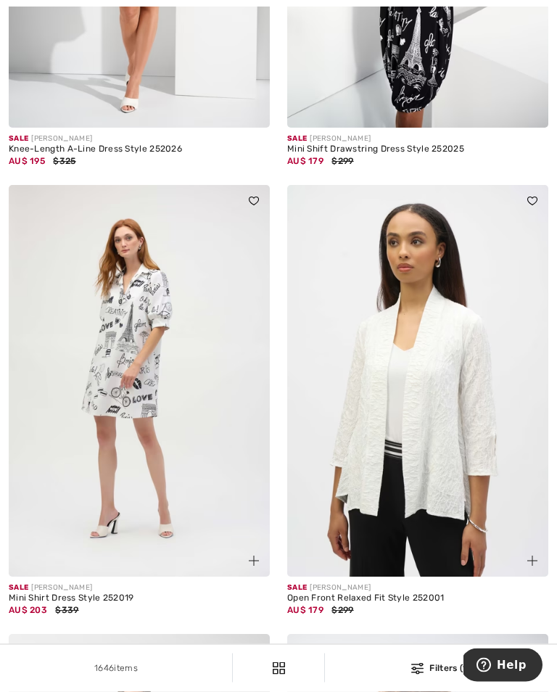
scroll to position [3668, 0]
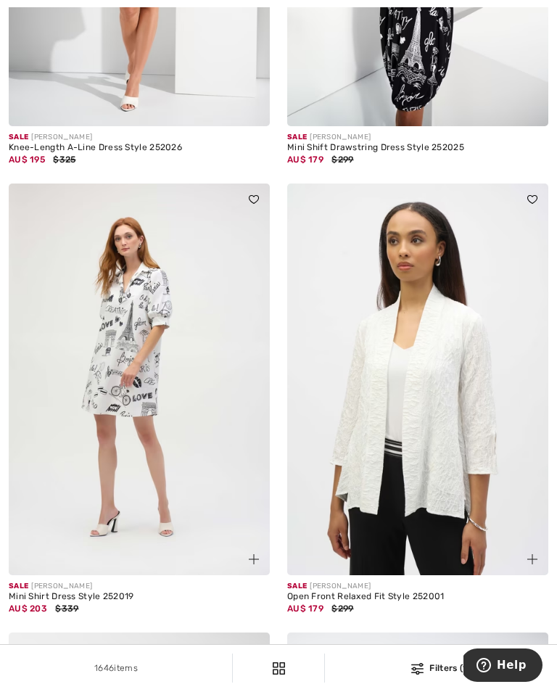
click at [443, 432] on img at bounding box center [417, 380] width 261 height 392
click at [449, 400] on img at bounding box center [417, 380] width 261 height 392
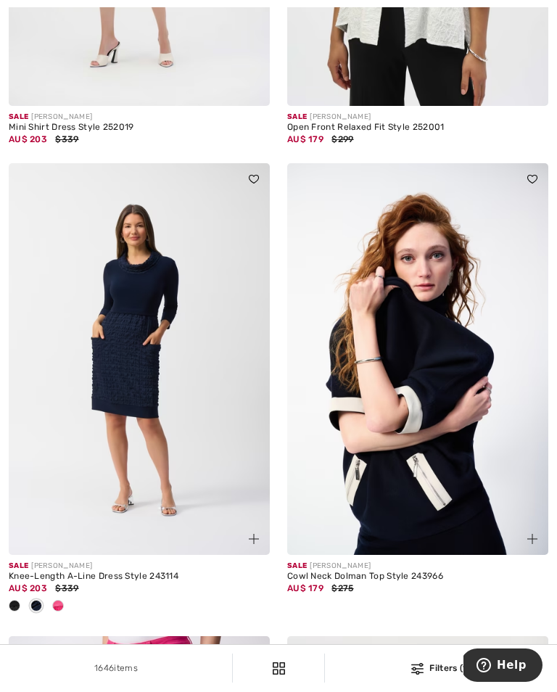
scroll to position [4139, 0]
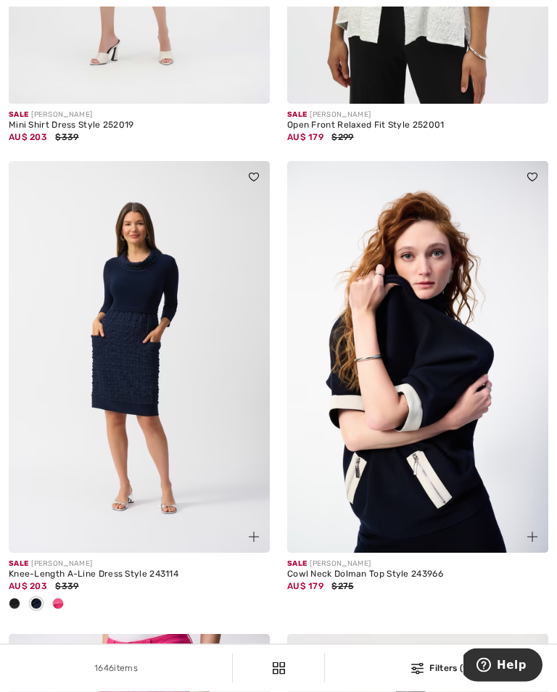
click at [138, 389] on img at bounding box center [139, 358] width 261 height 392
click at [123, 364] on img at bounding box center [139, 358] width 261 height 392
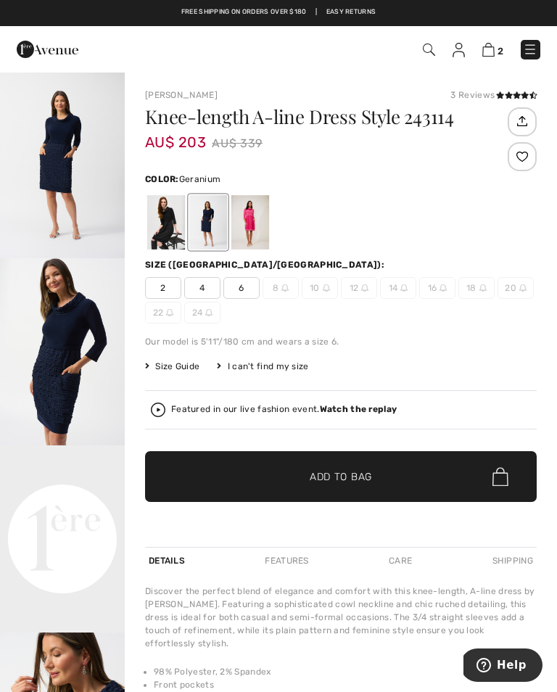
click at [253, 218] on div at bounding box center [251, 222] width 38 height 54
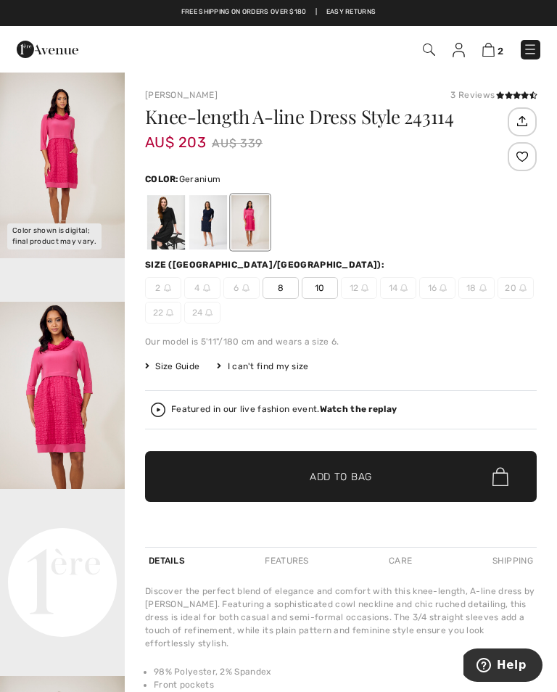
click at [254, 224] on div at bounding box center [251, 222] width 38 height 54
click at [260, 216] on div at bounding box center [251, 222] width 38 height 54
click at [67, 552] on video "Your browser does not support the video tag." at bounding box center [62, 520] width 125 height 62
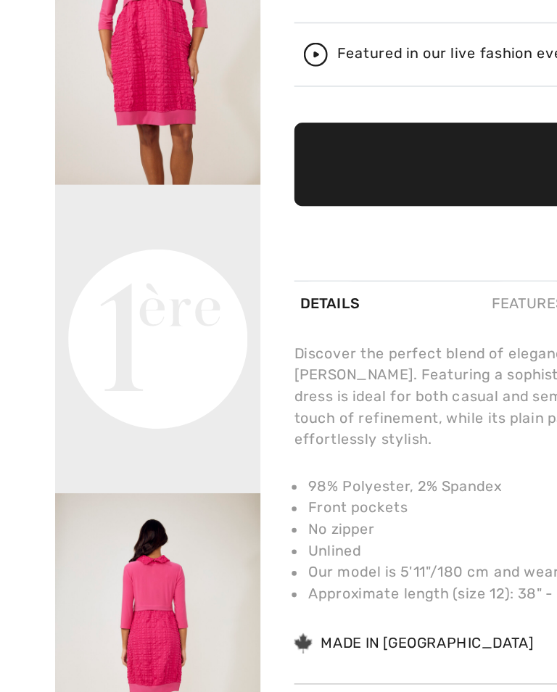
scroll to position [120, 0]
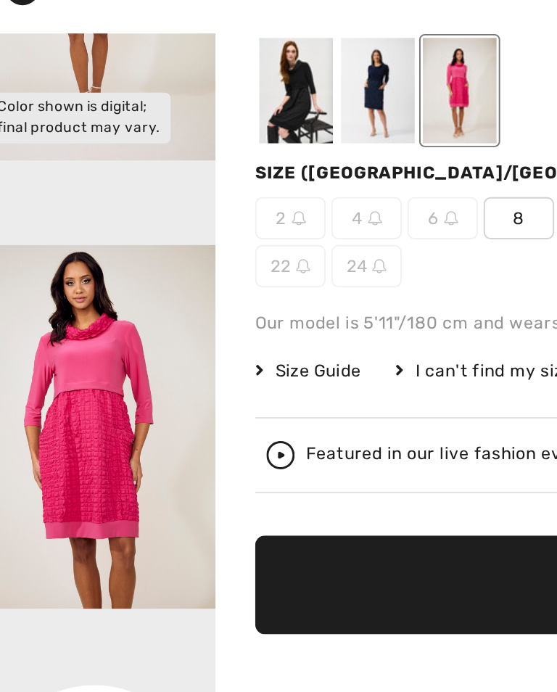
click at [55, 233] on img "2 / 5" at bounding box center [62, 274] width 125 height 187
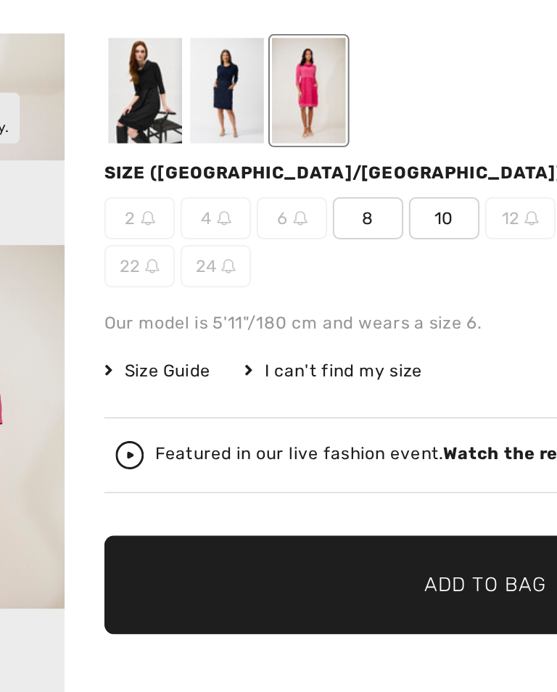
click at [302, 157] on span "10" at bounding box center [320, 168] width 36 height 22
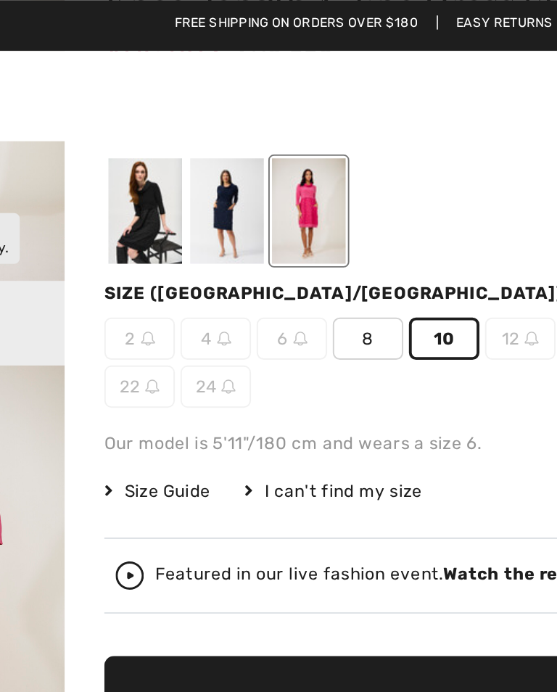
scroll to position [114, 0]
click at [189, 112] on div at bounding box center [208, 108] width 38 height 54
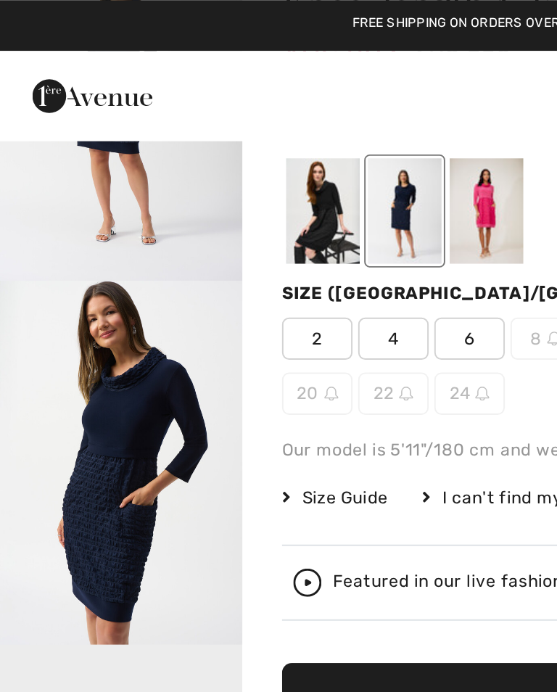
click at [165, 111] on div at bounding box center [166, 108] width 38 height 54
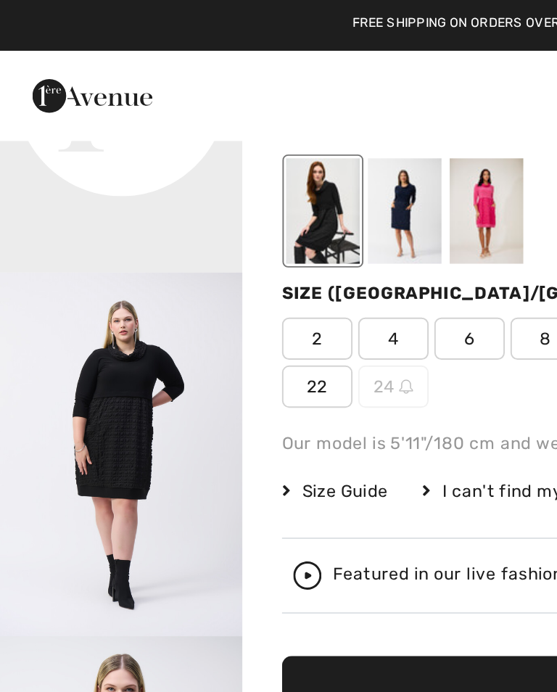
scroll to position [392, 0]
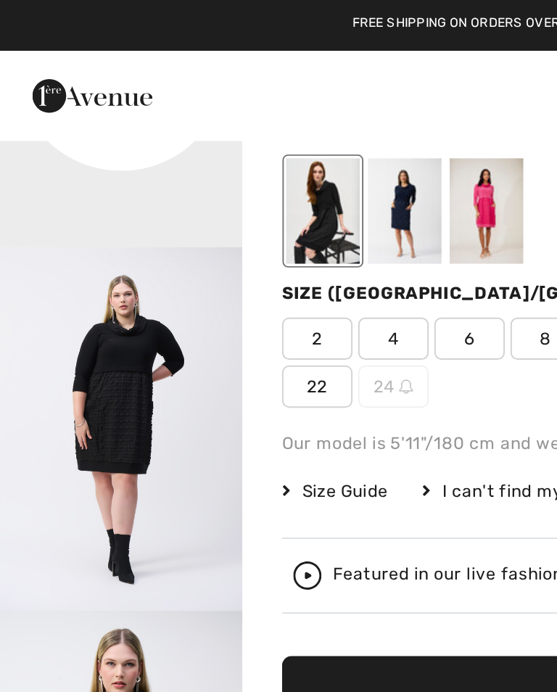
click at [79, 259] on img "3 / 11" at bounding box center [62, 220] width 125 height 187
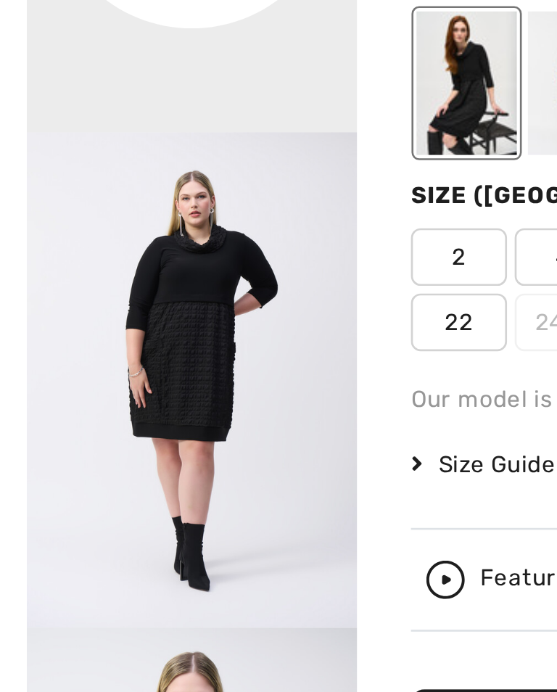
scroll to position [94, 0]
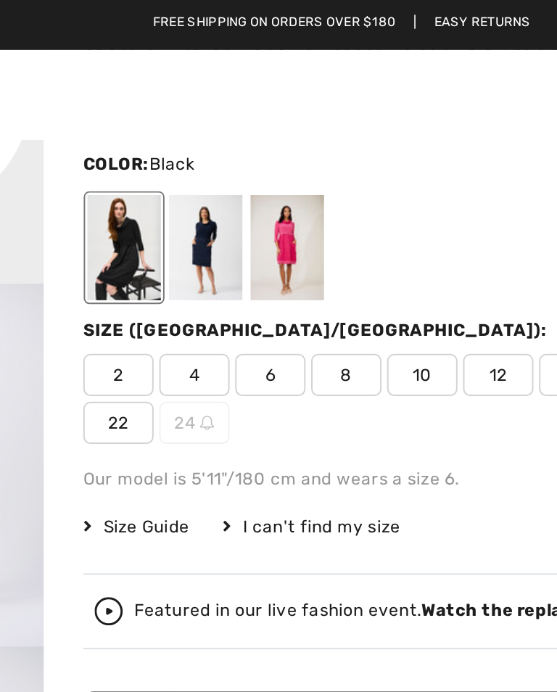
click at [189, 131] on div at bounding box center [208, 128] width 38 height 54
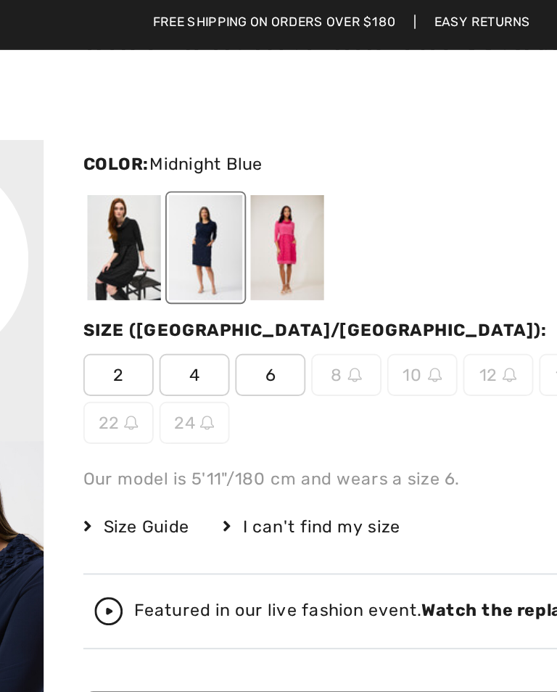
scroll to position [0, 0]
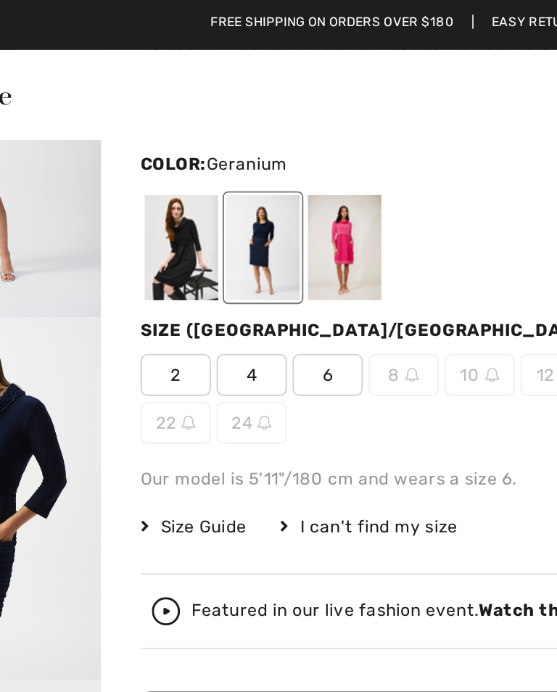
click at [232, 127] on div at bounding box center [251, 128] width 38 height 54
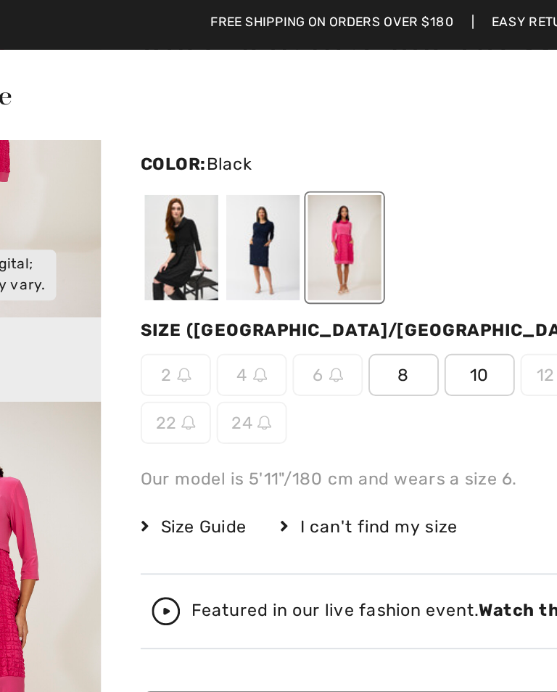
click at [147, 133] on div at bounding box center [166, 128] width 38 height 54
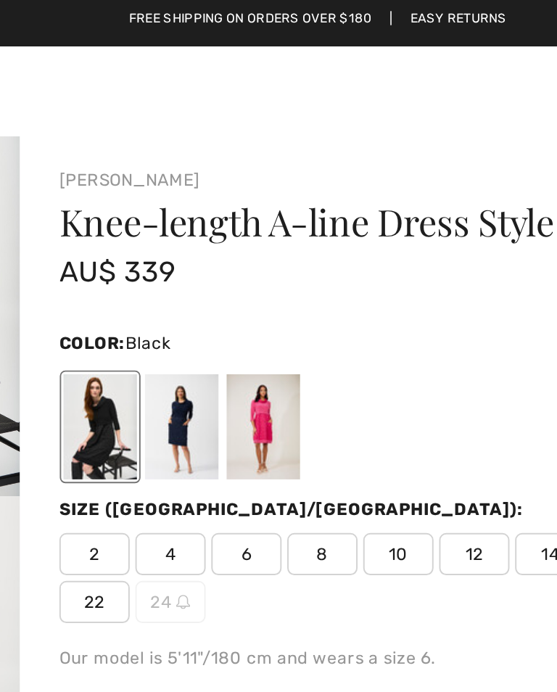
click at [232, 220] on div at bounding box center [251, 222] width 38 height 54
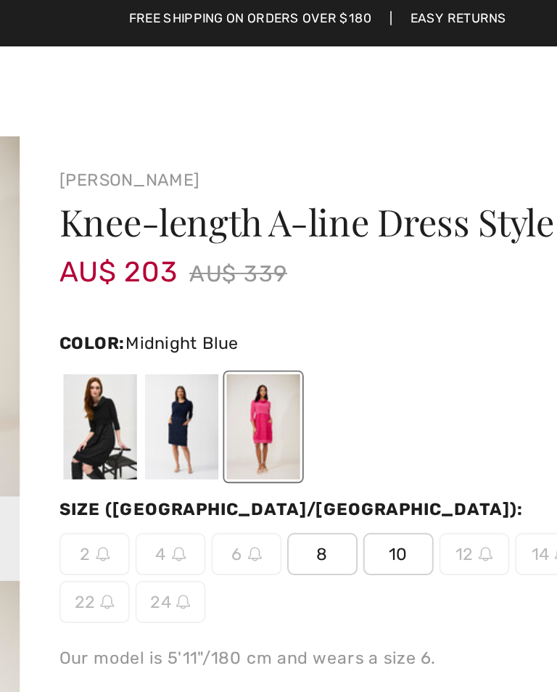
click at [189, 222] on div at bounding box center [208, 222] width 38 height 54
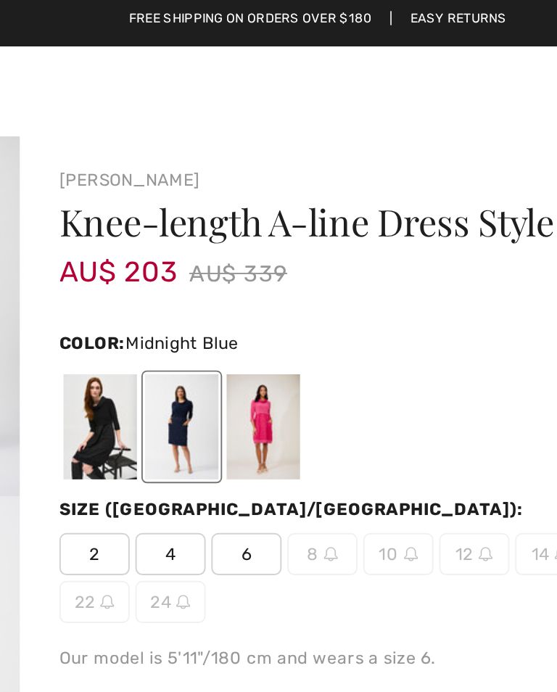
click at [232, 218] on div at bounding box center [251, 222] width 38 height 54
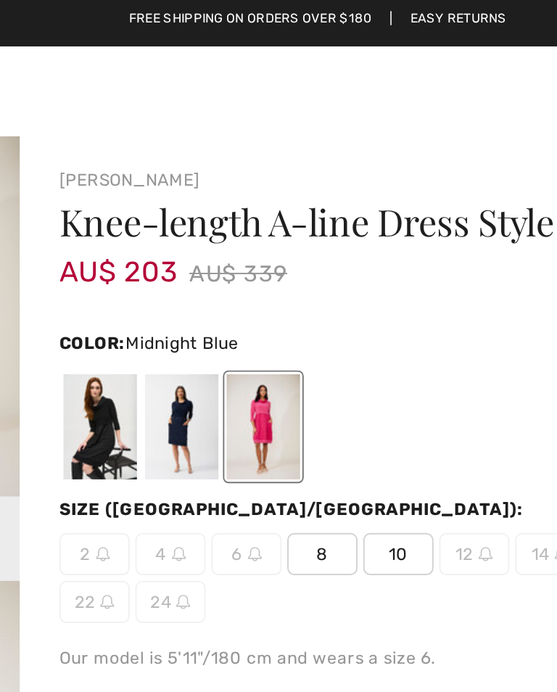
click at [189, 219] on div at bounding box center [208, 222] width 38 height 54
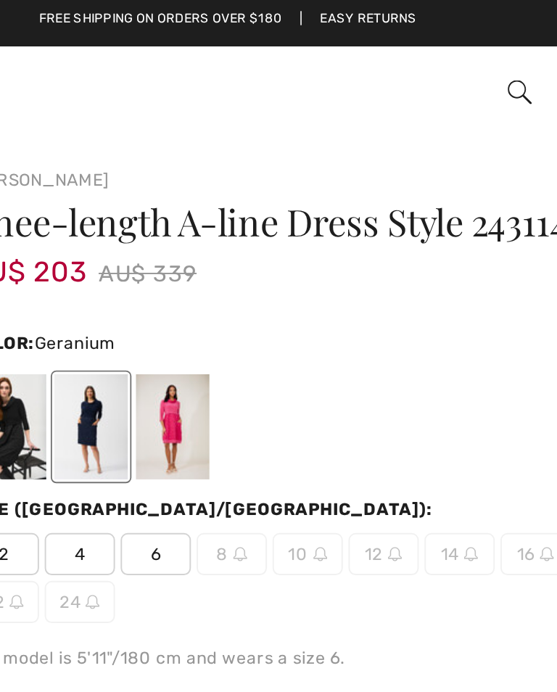
click at [232, 222] on div at bounding box center [251, 222] width 38 height 54
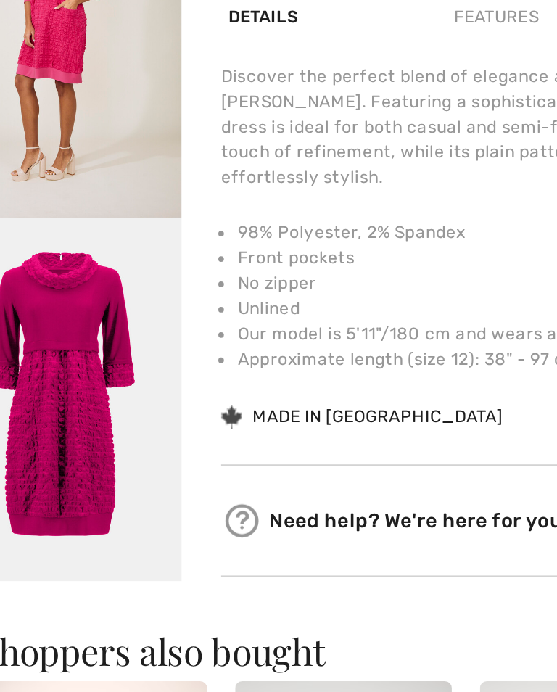
scroll to position [261, 0]
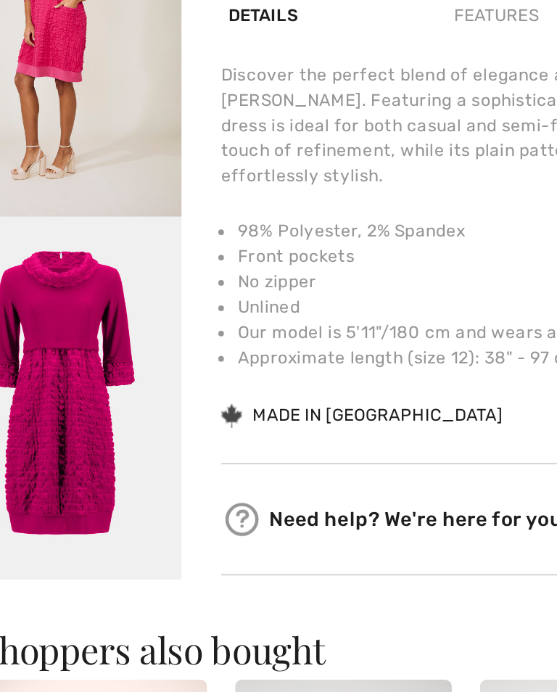
click at [47, 435] on img "5 / 5" at bounding box center [62, 528] width 125 height 187
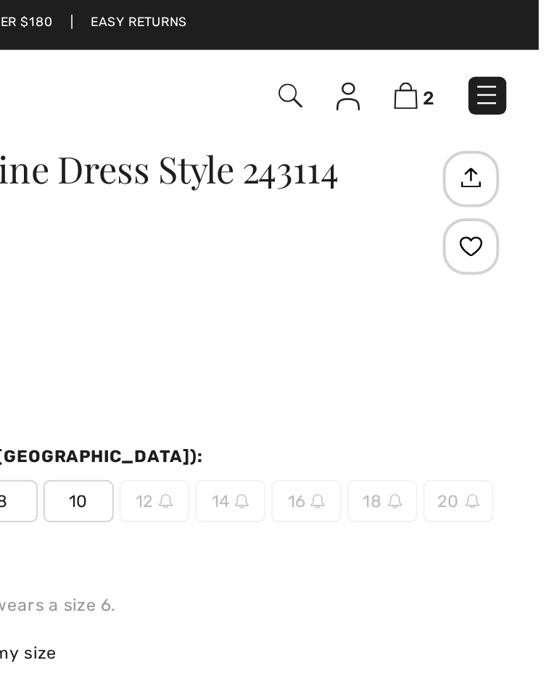
scroll to position [28, 0]
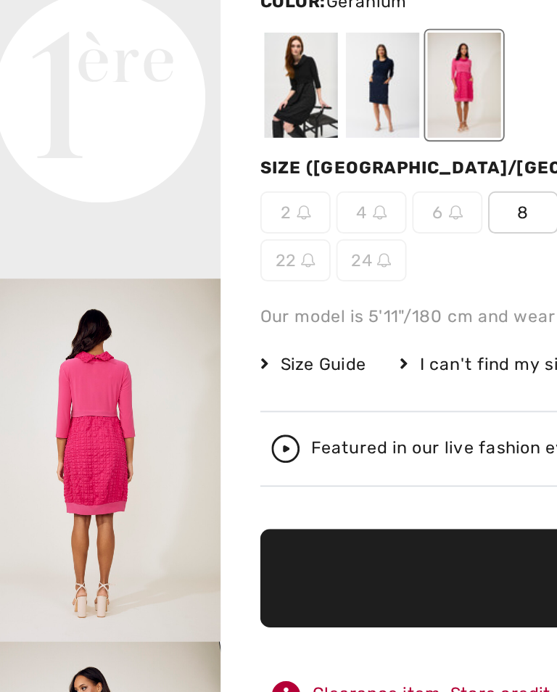
click at [71, 295] on img "3 / 5" at bounding box center [62, 388] width 125 height 187
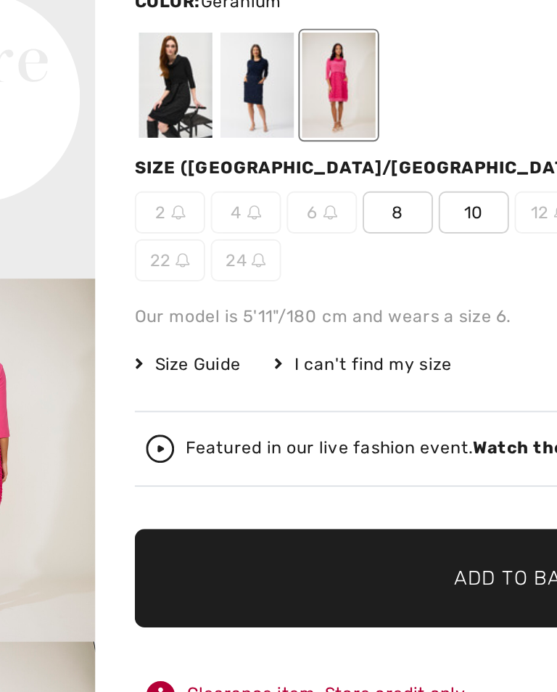
click at [302, 250] on span "10" at bounding box center [320, 261] width 36 height 22
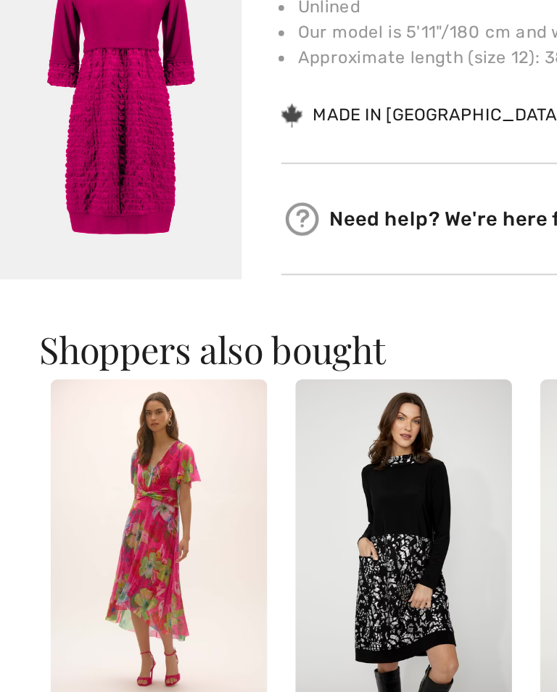
scroll to position [419, 0]
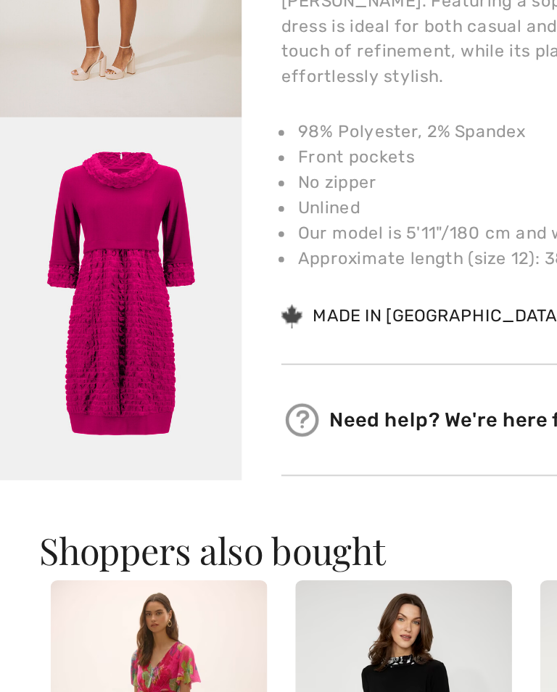
click at [46, 277] on img "5 / 5" at bounding box center [62, 370] width 125 height 187
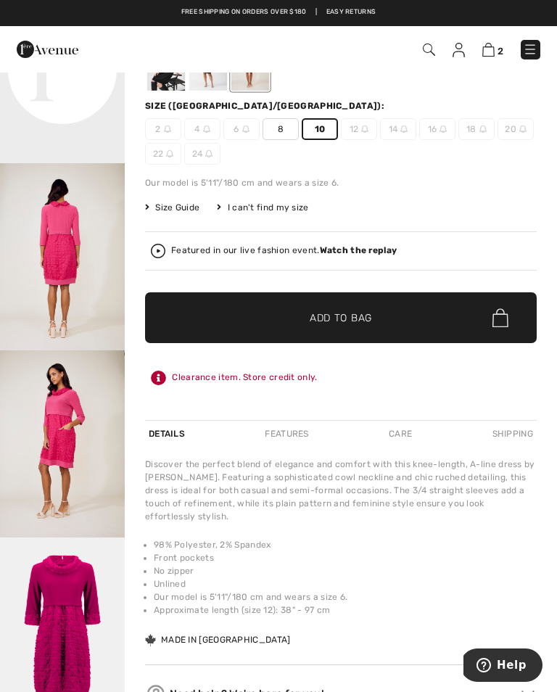
scroll to position [158, 0]
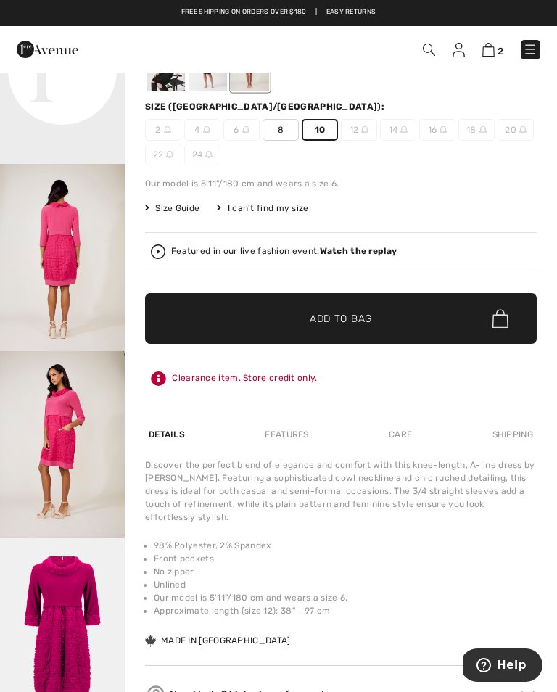
click at [345, 323] on span "Add to Bag" at bounding box center [341, 318] width 62 height 15
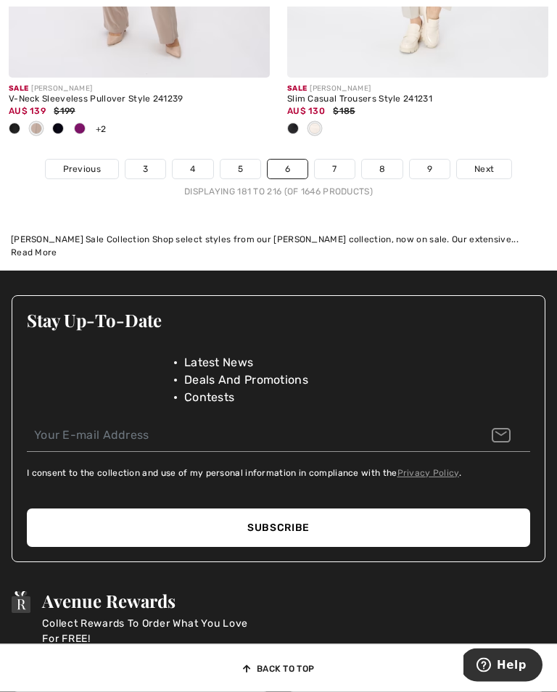
scroll to position [8589, 0]
click at [342, 179] on link "7" at bounding box center [334, 169] width 39 height 19
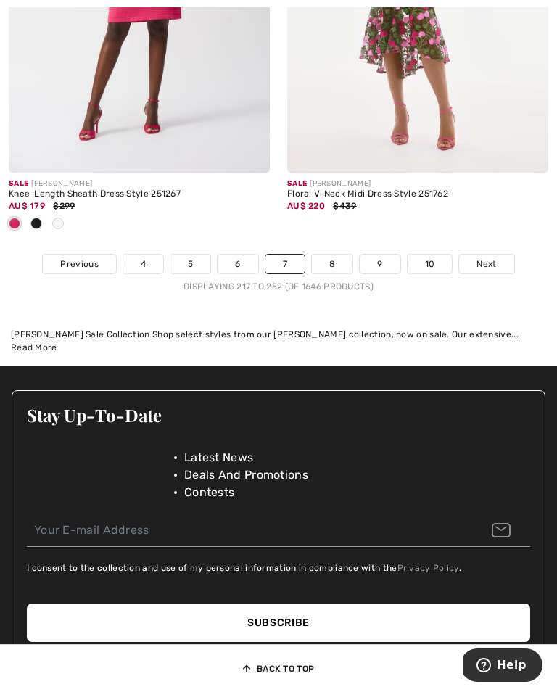
scroll to position [8597, 0]
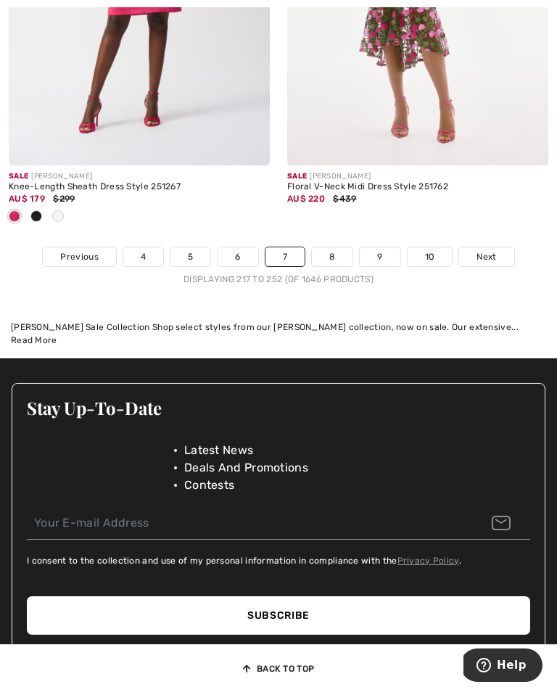
click at [338, 266] on link "8" at bounding box center [332, 256] width 41 height 19
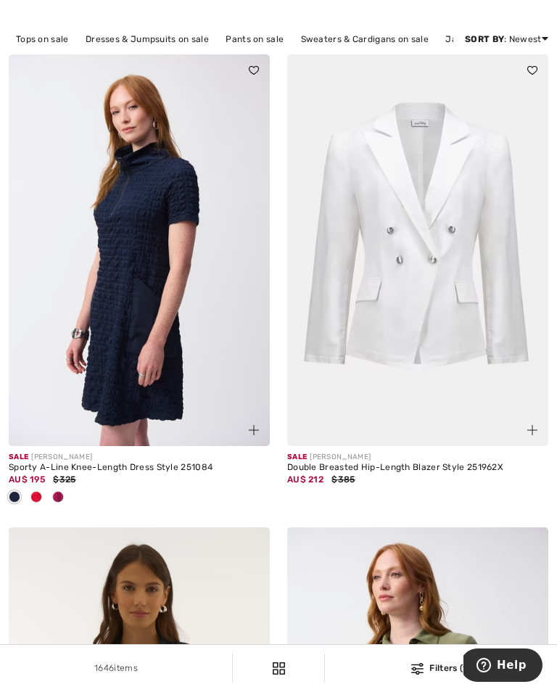
scroll to position [110, 0]
click at [117, 308] on img at bounding box center [139, 250] width 261 height 392
click at [117, 290] on img at bounding box center [139, 250] width 261 height 392
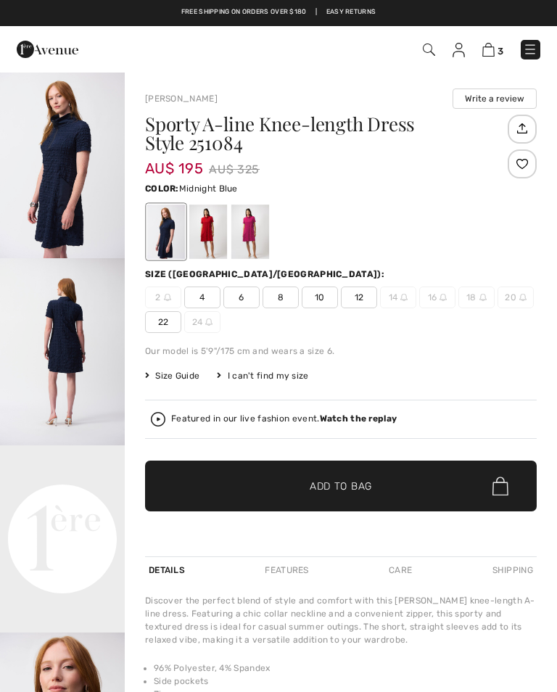
click at [79, 200] on img "1 / 7" at bounding box center [62, 164] width 125 height 187
click at [215, 224] on div at bounding box center [208, 232] width 38 height 54
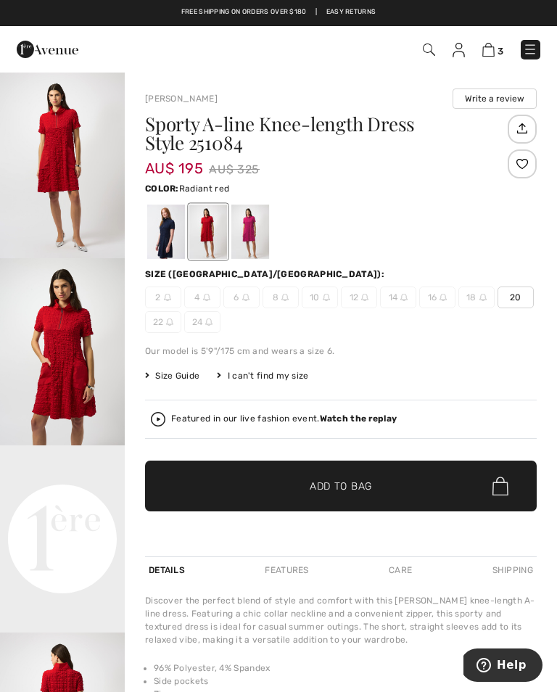
click at [70, 508] on video "Your browser does not support the video tag." at bounding box center [62, 477] width 125 height 62
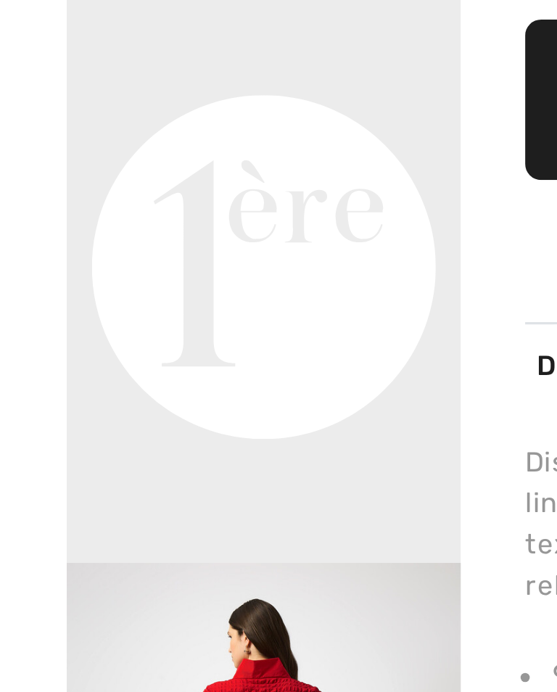
scroll to position [25, 0]
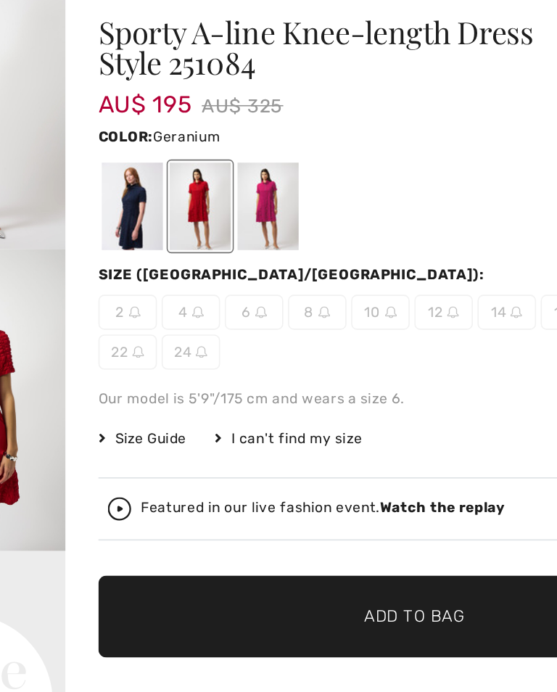
click at [232, 180] on div at bounding box center [251, 207] width 38 height 54
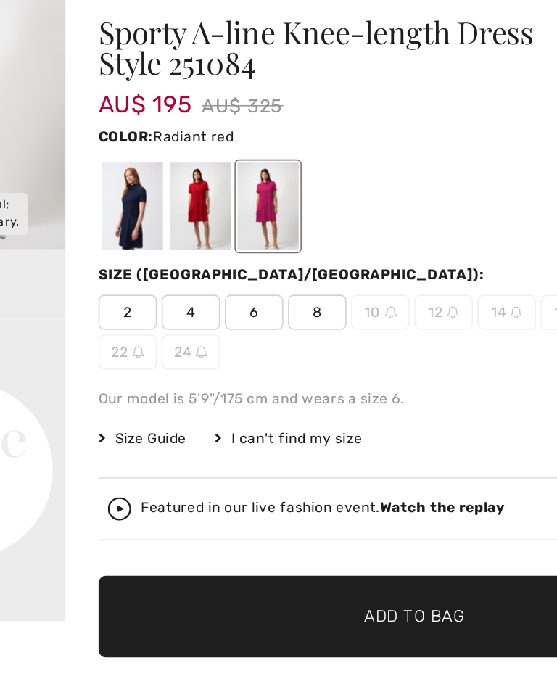
click at [189, 180] on div at bounding box center [208, 207] width 38 height 54
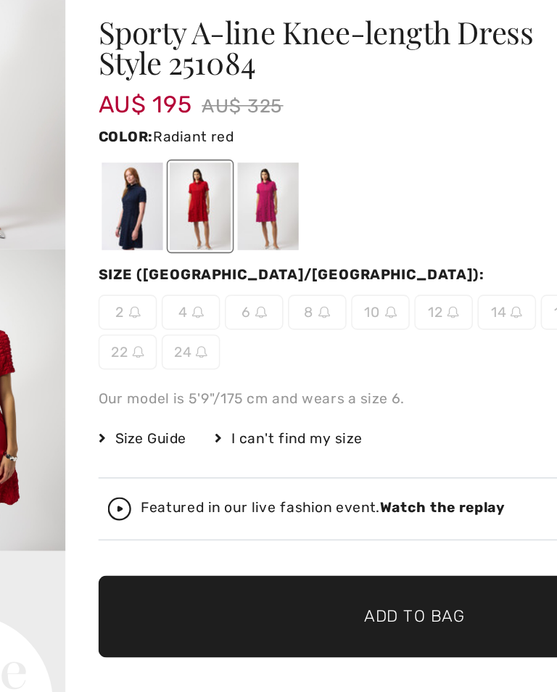
click at [147, 180] on div at bounding box center [166, 207] width 38 height 54
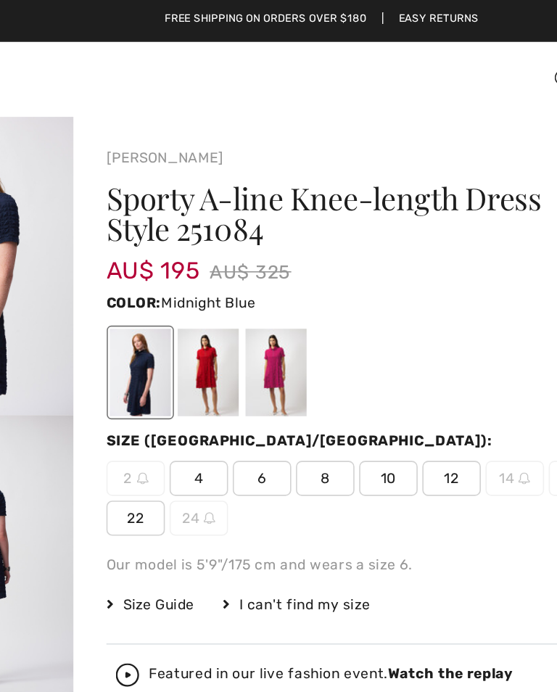
scroll to position [0, 0]
